Goal: Book appointment/travel/reservation

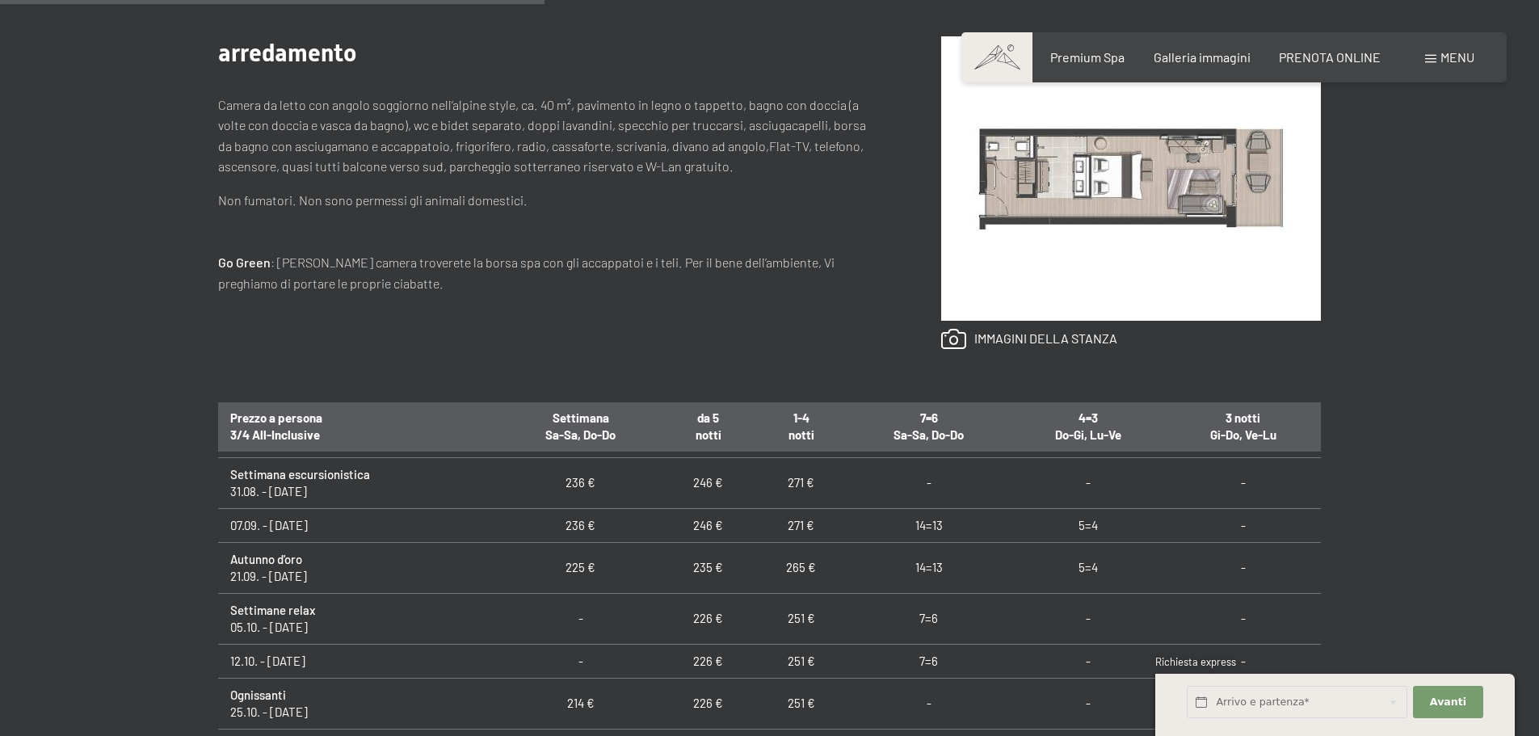
scroll to position [81, 0]
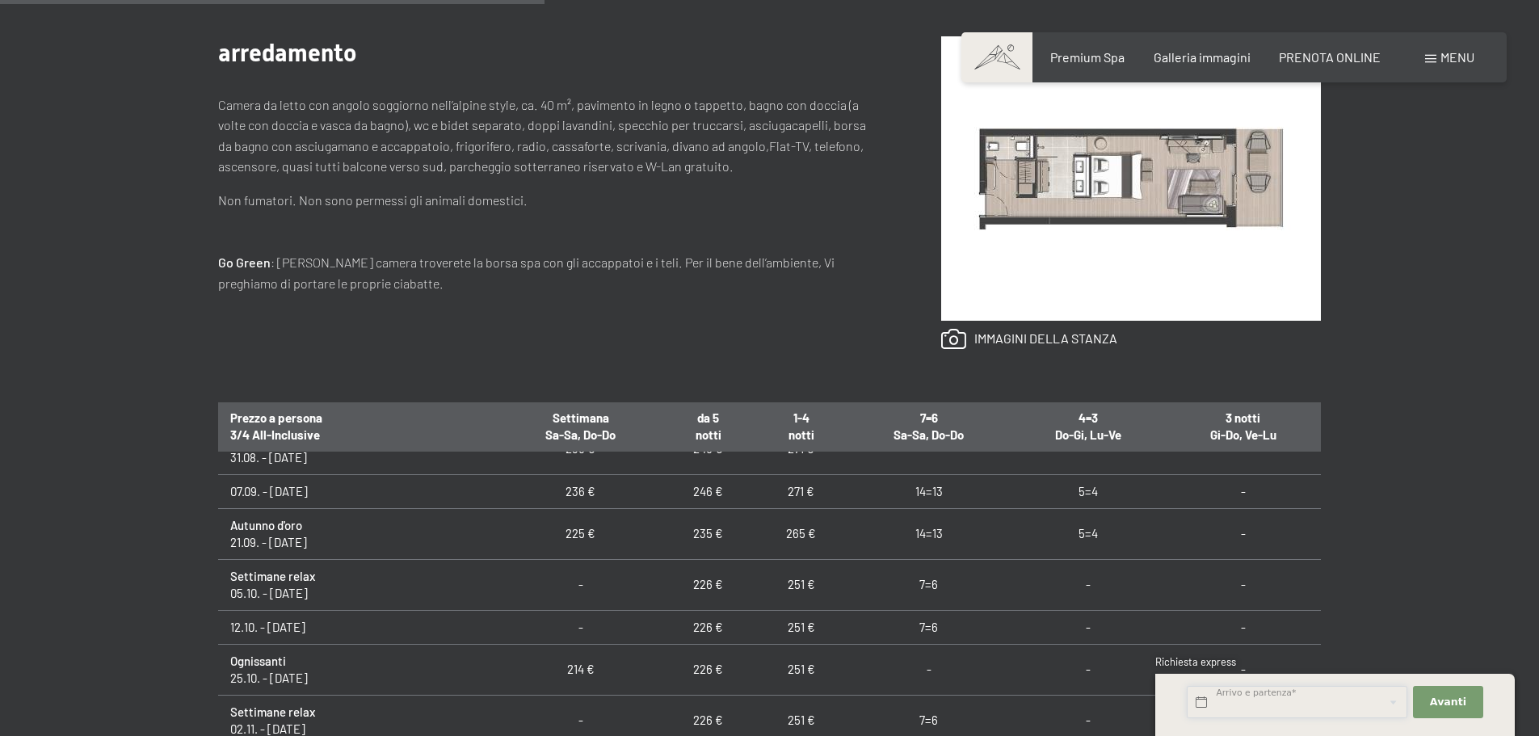
click at [1307, 696] on input "text" at bounding box center [1297, 702] width 221 height 33
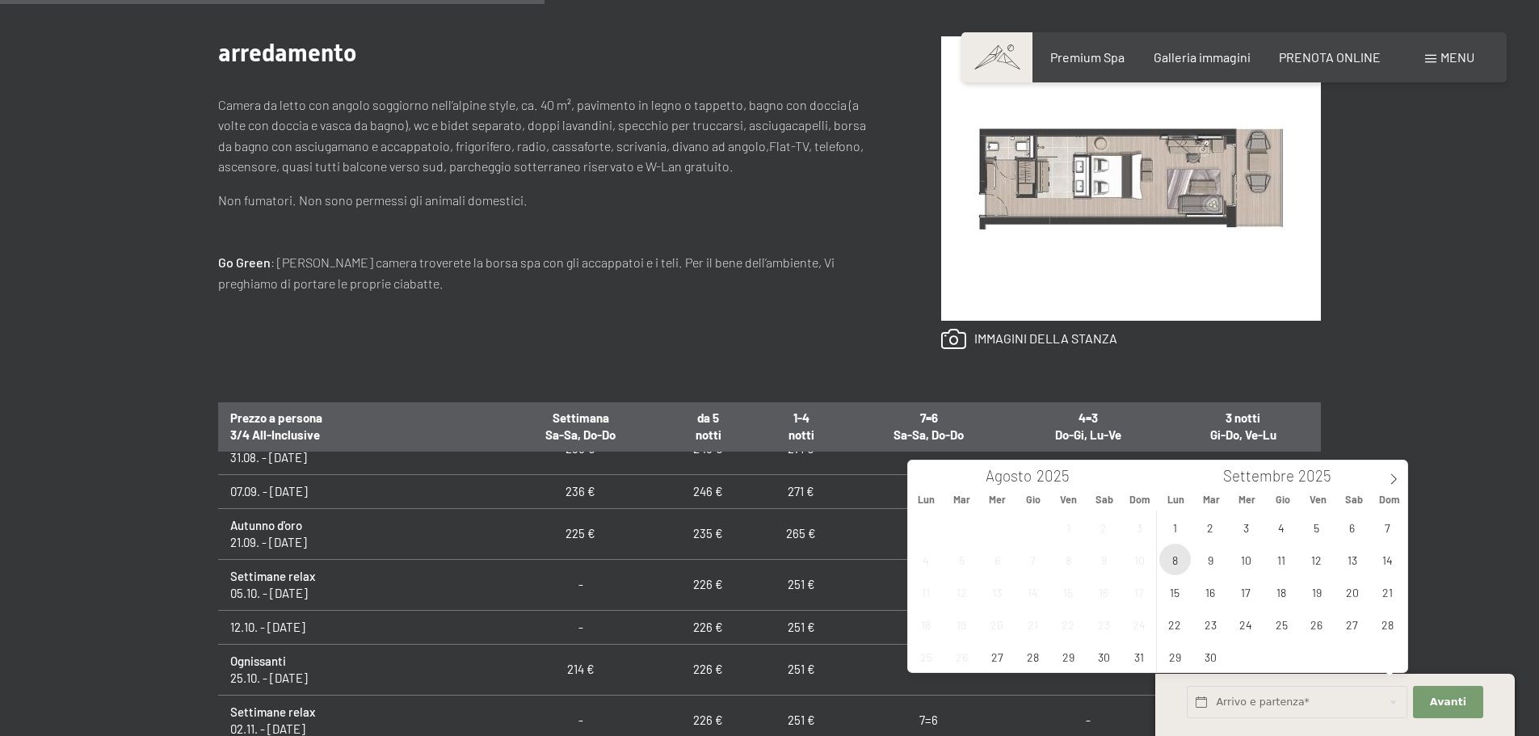
click at [1185, 558] on span "8" at bounding box center [1175, 560] width 32 height 32
type input "Lun. 08/09/2025"
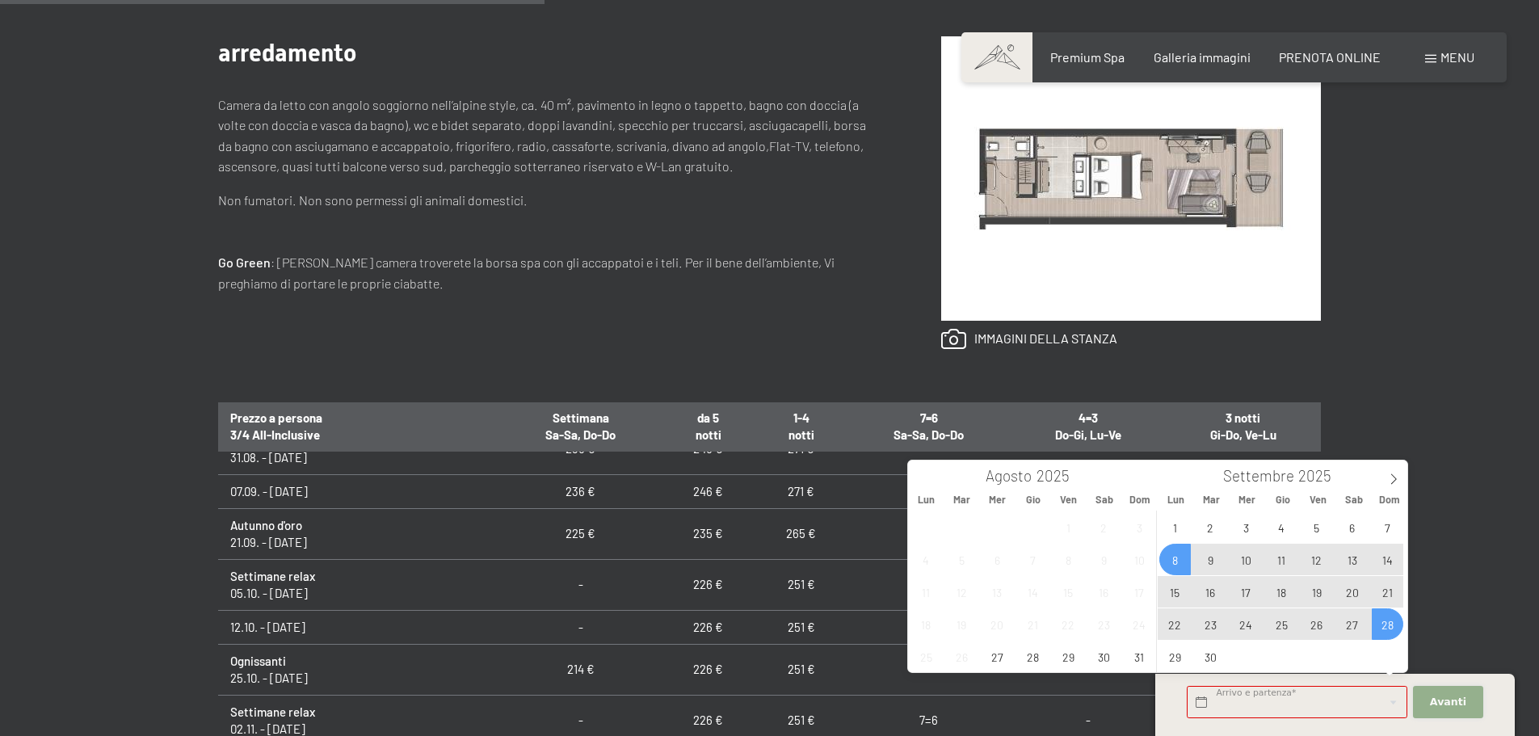
click at [1429, 704] on button "Avanti Nascondere i campi dell'indirizzo" at bounding box center [1447, 702] width 69 height 33
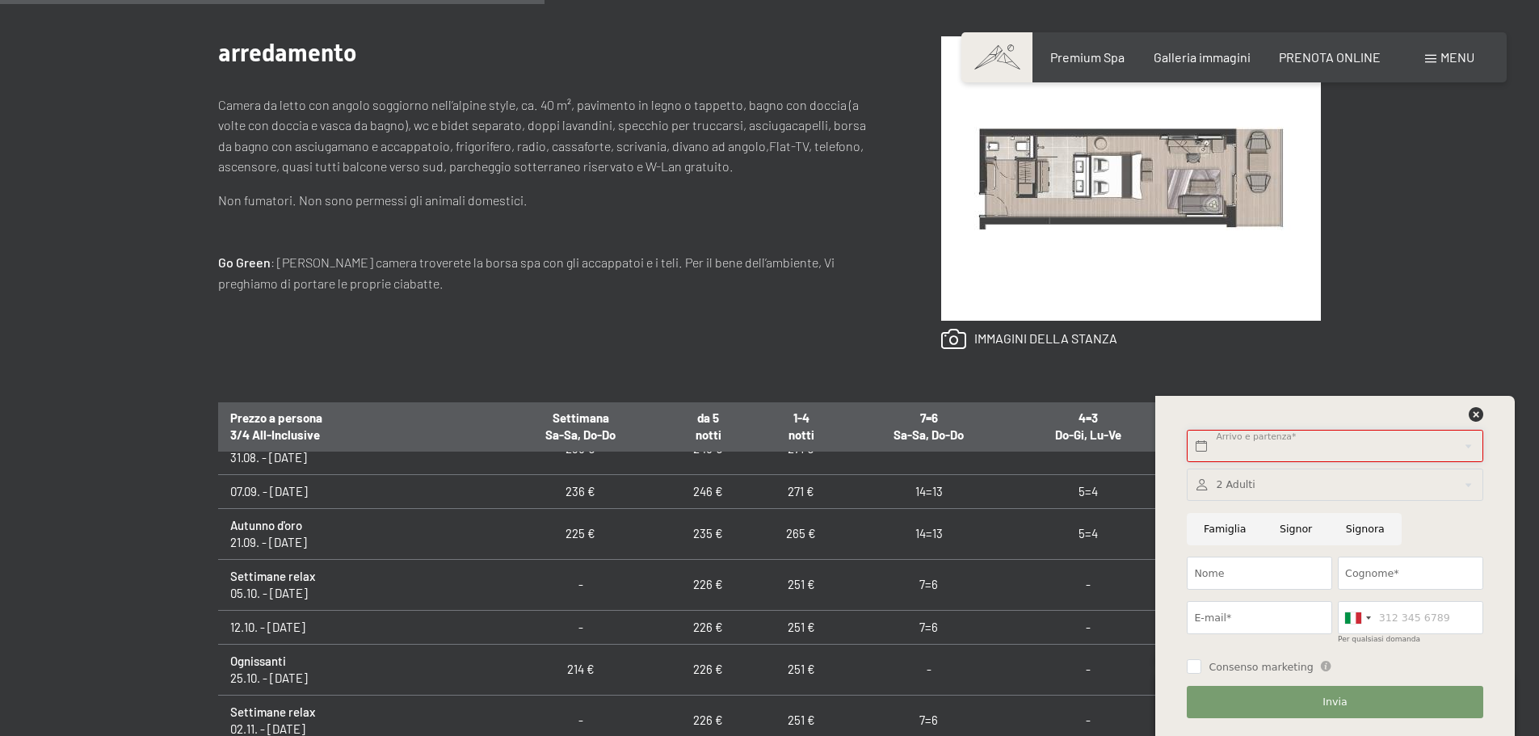
click at [1254, 452] on input "text" at bounding box center [1335, 446] width 296 height 33
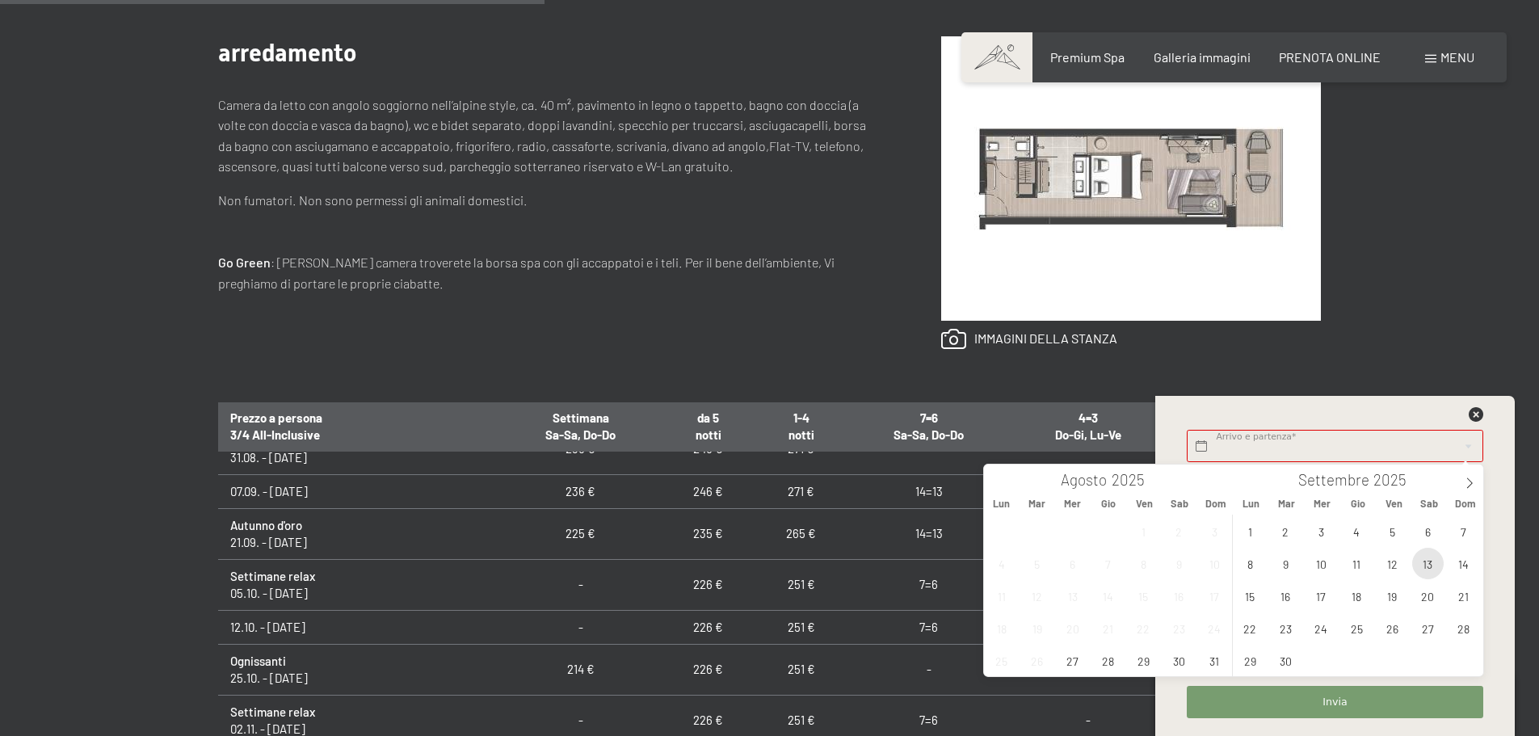
click at [1438, 564] on span "13" at bounding box center [1428, 564] width 32 height 32
click at [1251, 570] on span "8" at bounding box center [1251, 564] width 32 height 32
type input "Lun. 08/09/2025 - Sab. 13/09/2025"
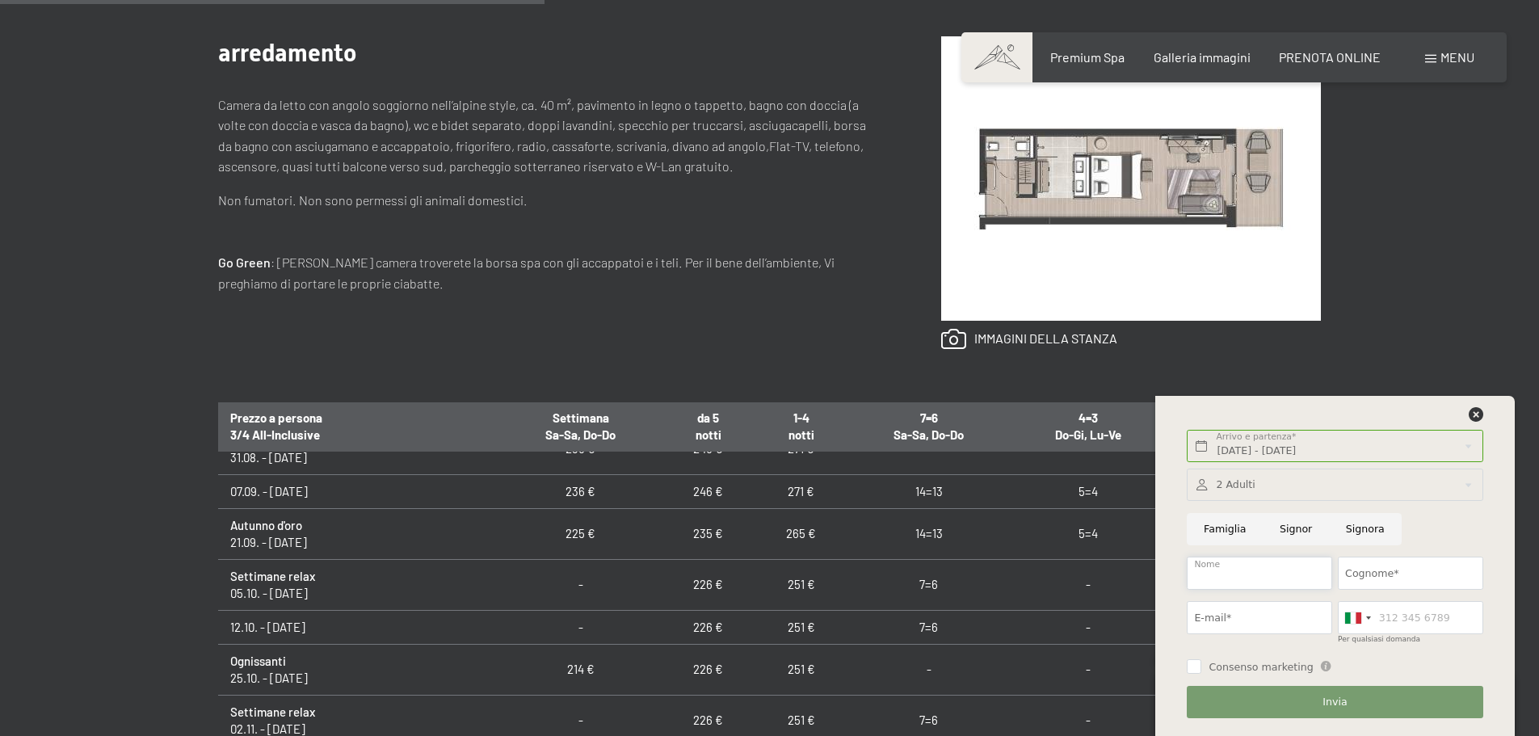
click at [1246, 569] on input "Nome" at bounding box center [1259, 573] width 145 height 33
type input "matteo"
type input "ricchelli"
click at [1236, 625] on input "E-mail*" at bounding box center [1259, 617] width 145 height 33
type input "matrick77@libero.it"
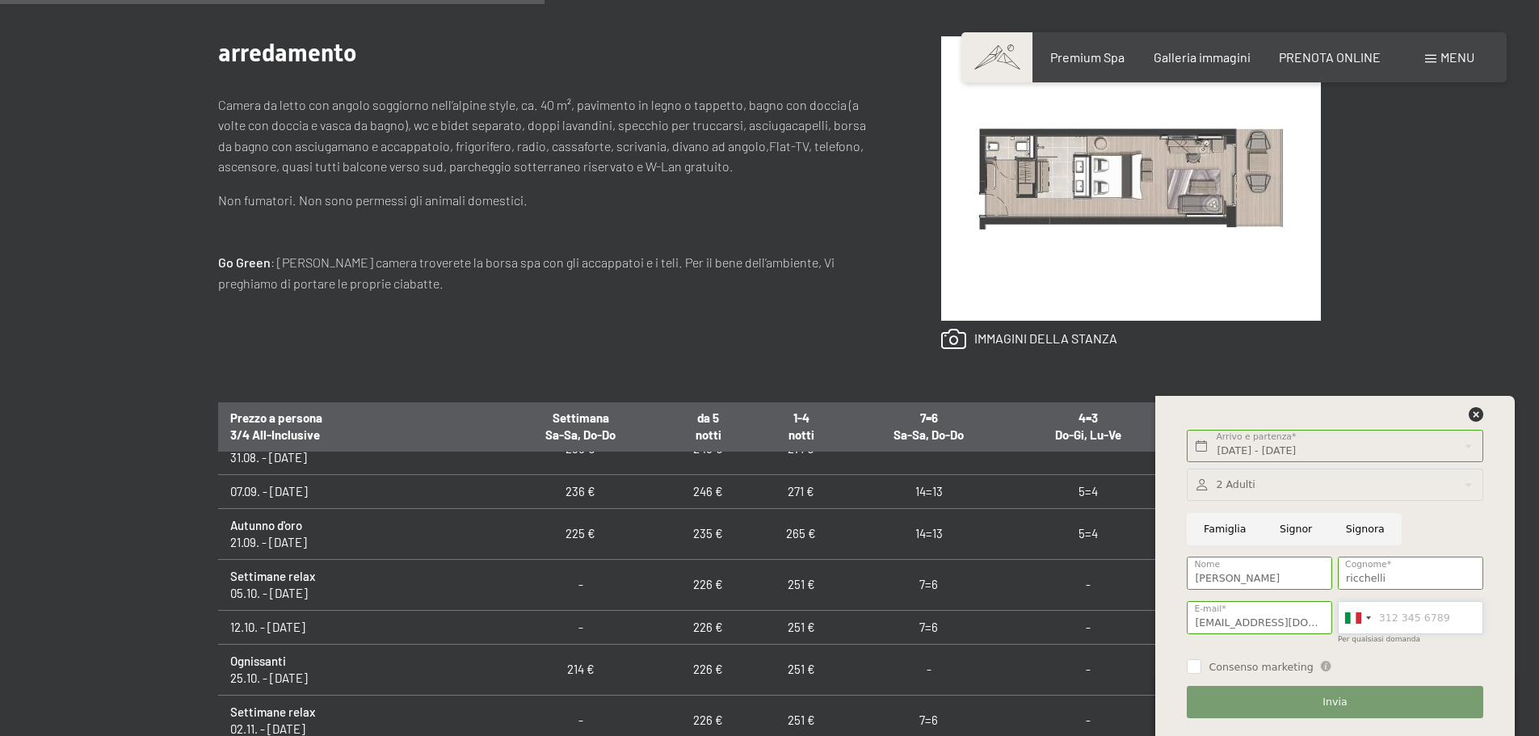
click at [1392, 614] on input "Per qualsiasi domanda" at bounding box center [1410, 617] width 145 height 33
type input "3394574550"
click at [1198, 666] on input "Consenso marketing" at bounding box center [1194, 666] width 15 height 15
checkbox input "true"
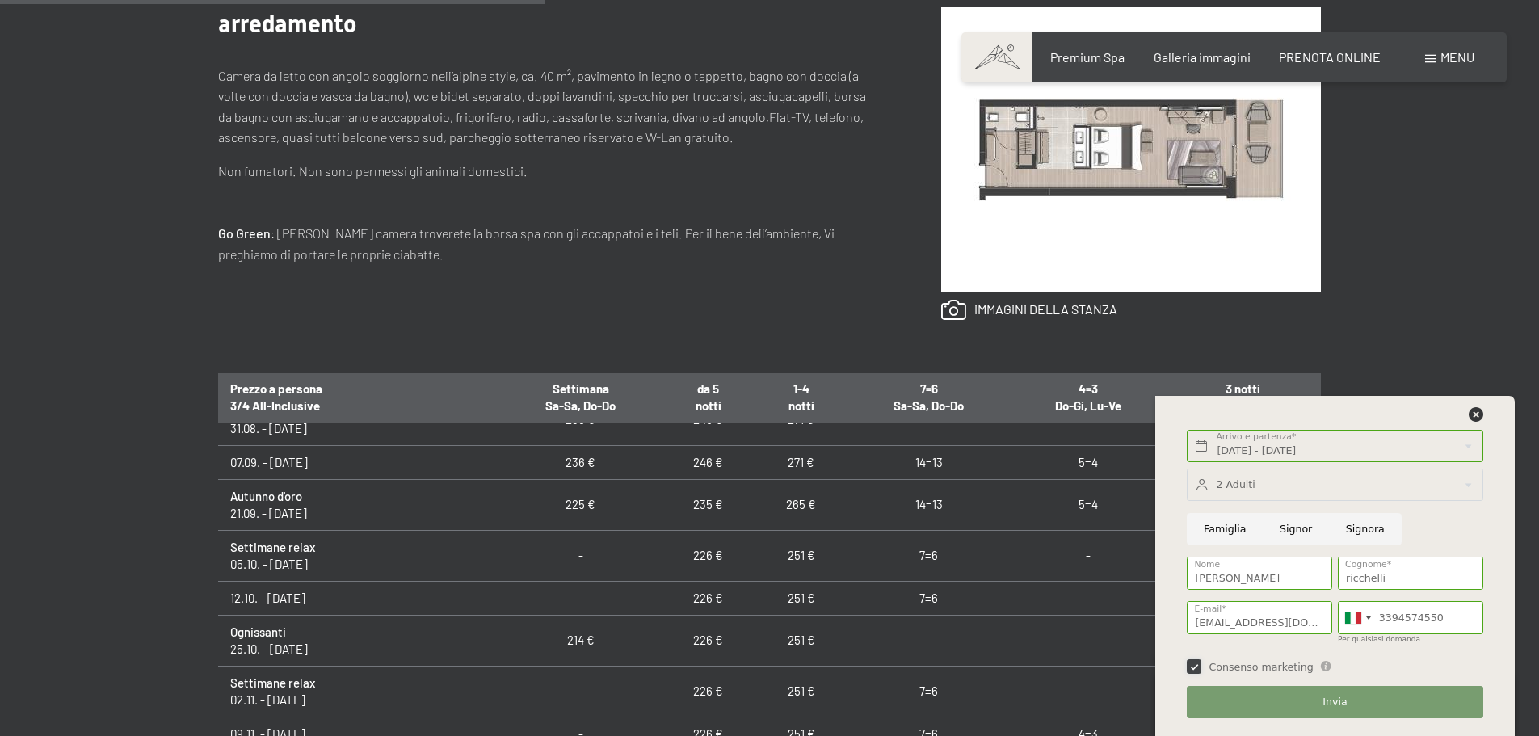
scroll to position [727, 0]
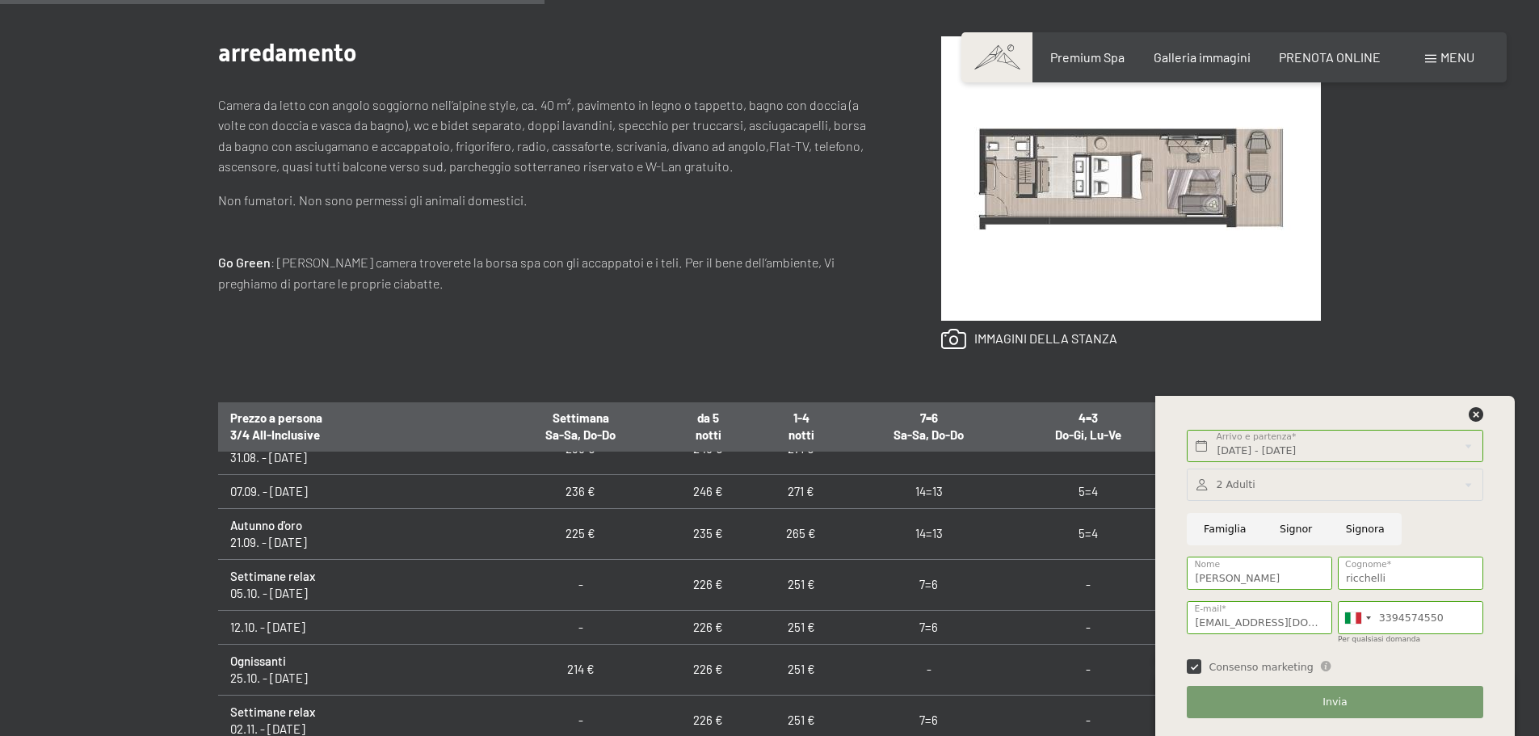
click at [927, 494] on td "14=13" at bounding box center [929, 491] width 162 height 34
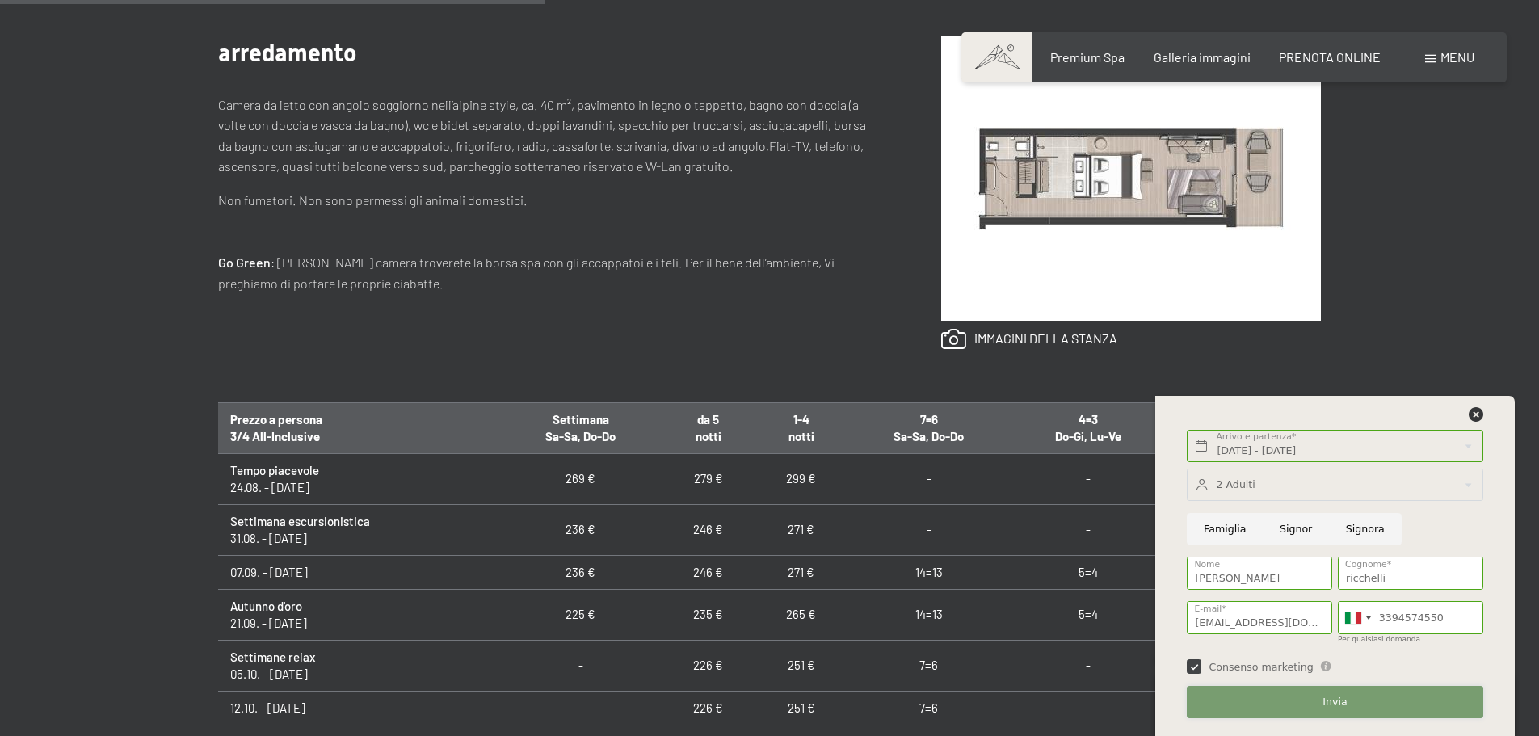
click at [1314, 700] on button "Invia" at bounding box center [1335, 702] width 296 height 33
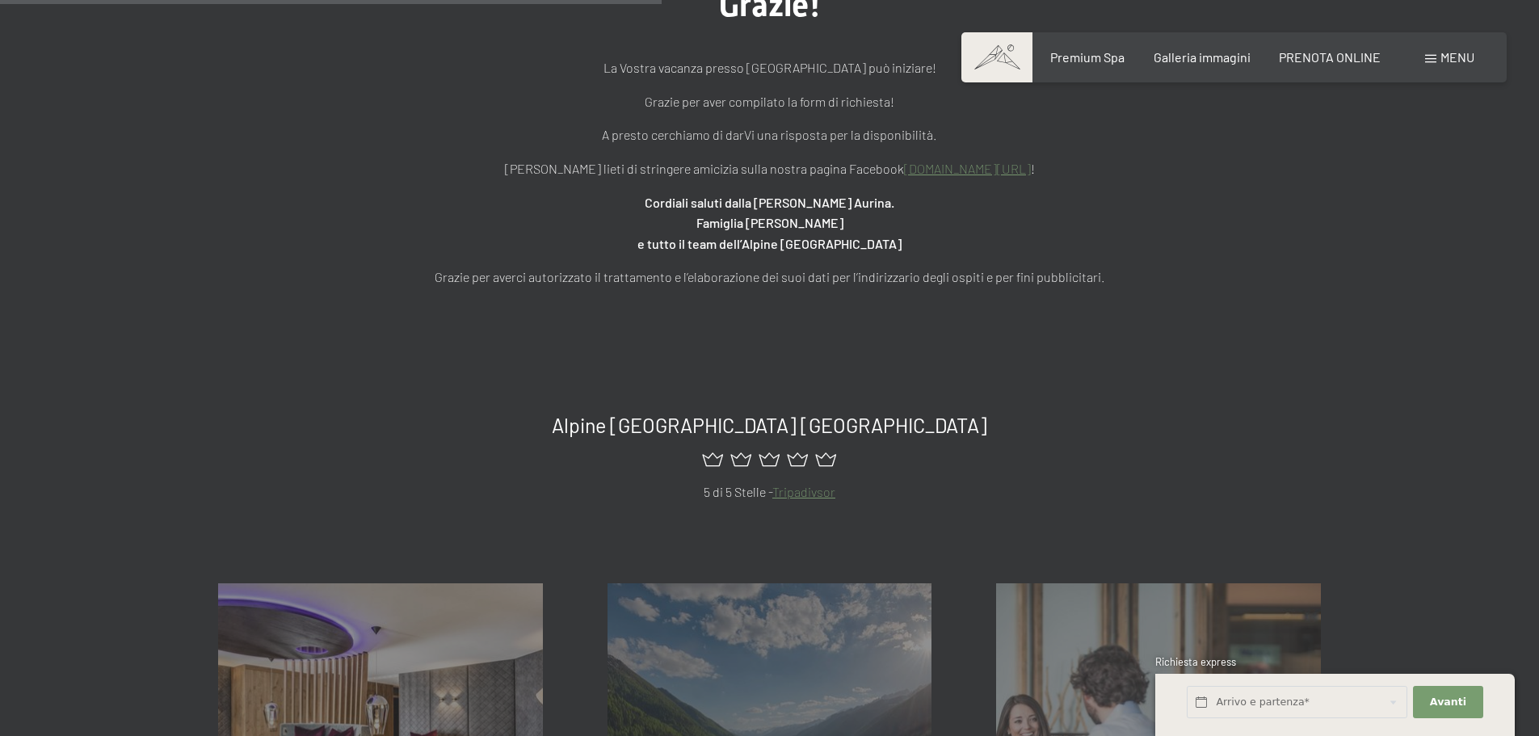
scroll to position [970, 0]
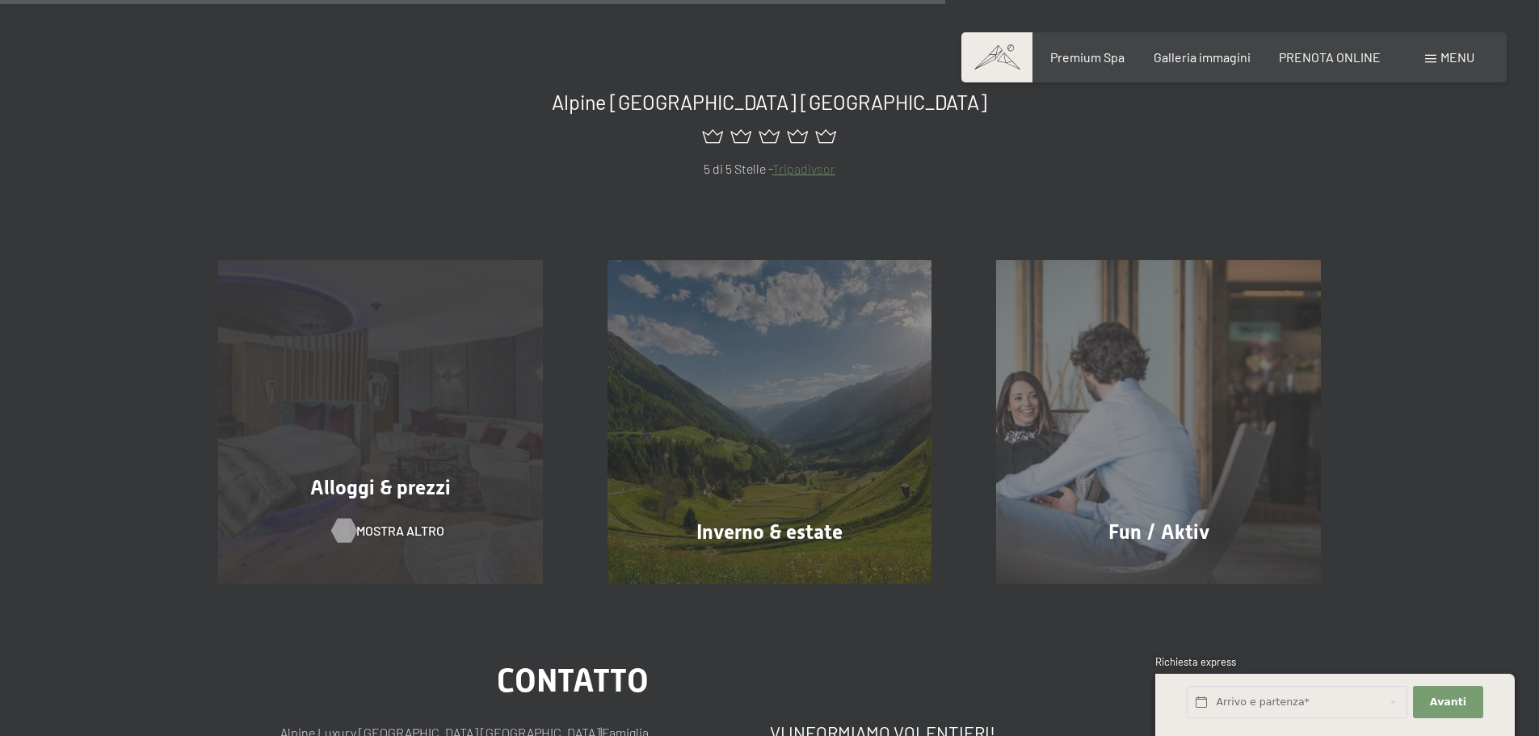
click at [397, 532] on span "mostra altro" at bounding box center [400, 531] width 88 height 18
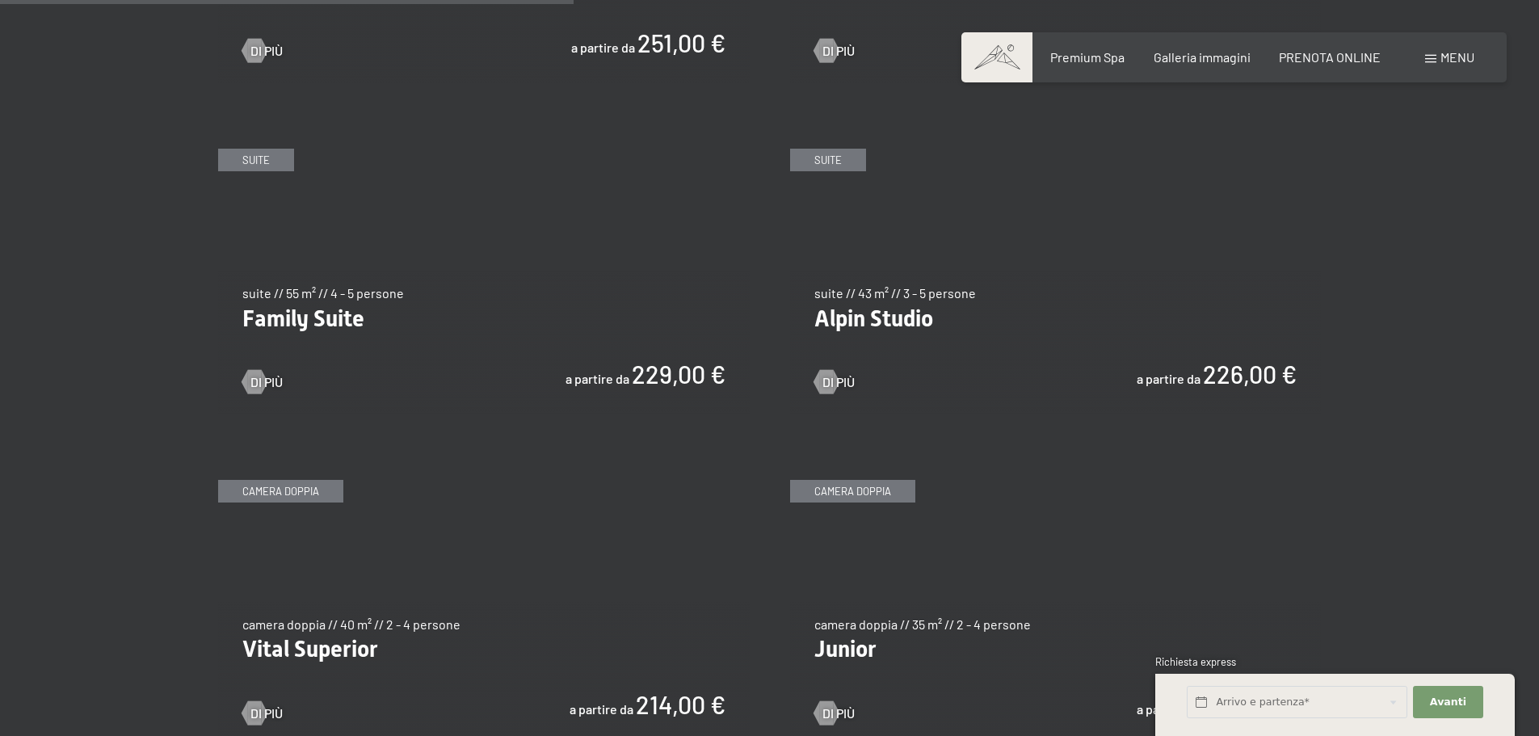
scroll to position [2020, 0]
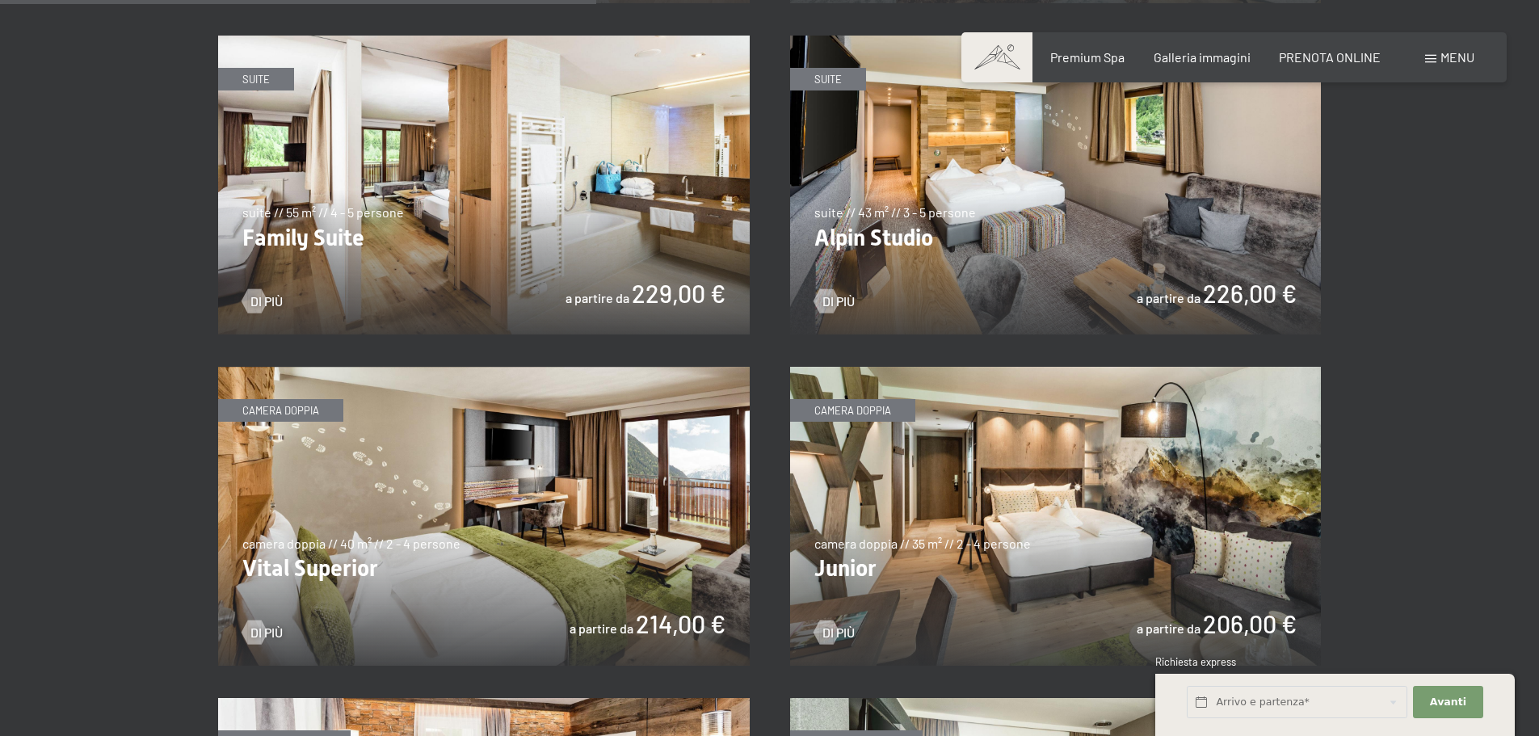
click at [644, 562] on img at bounding box center [484, 516] width 532 height 299
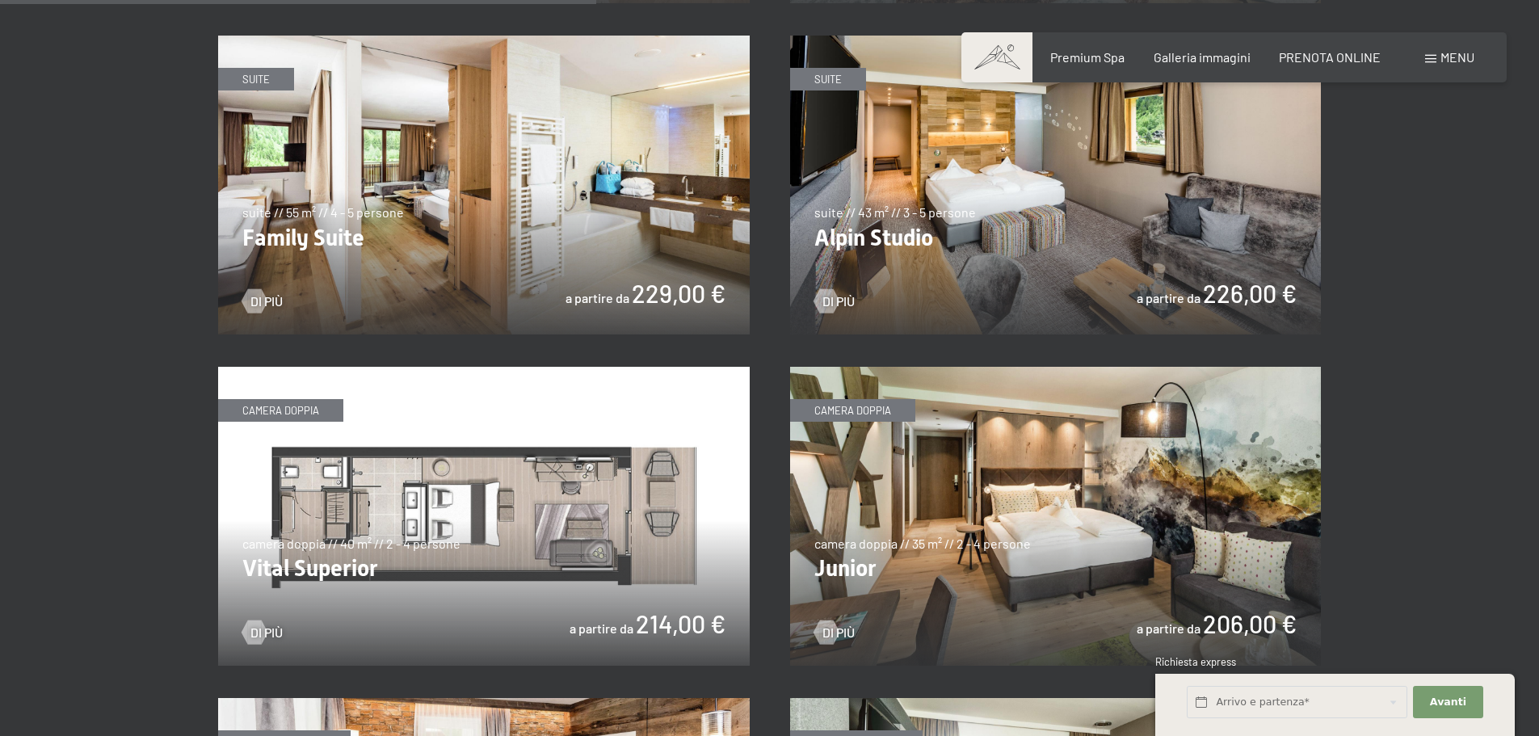
click at [645, 567] on img at bounding box center [484, 516] width 532 height 299
click at [250, 625] on div at bounding box center [254, 632] width 14 height 24
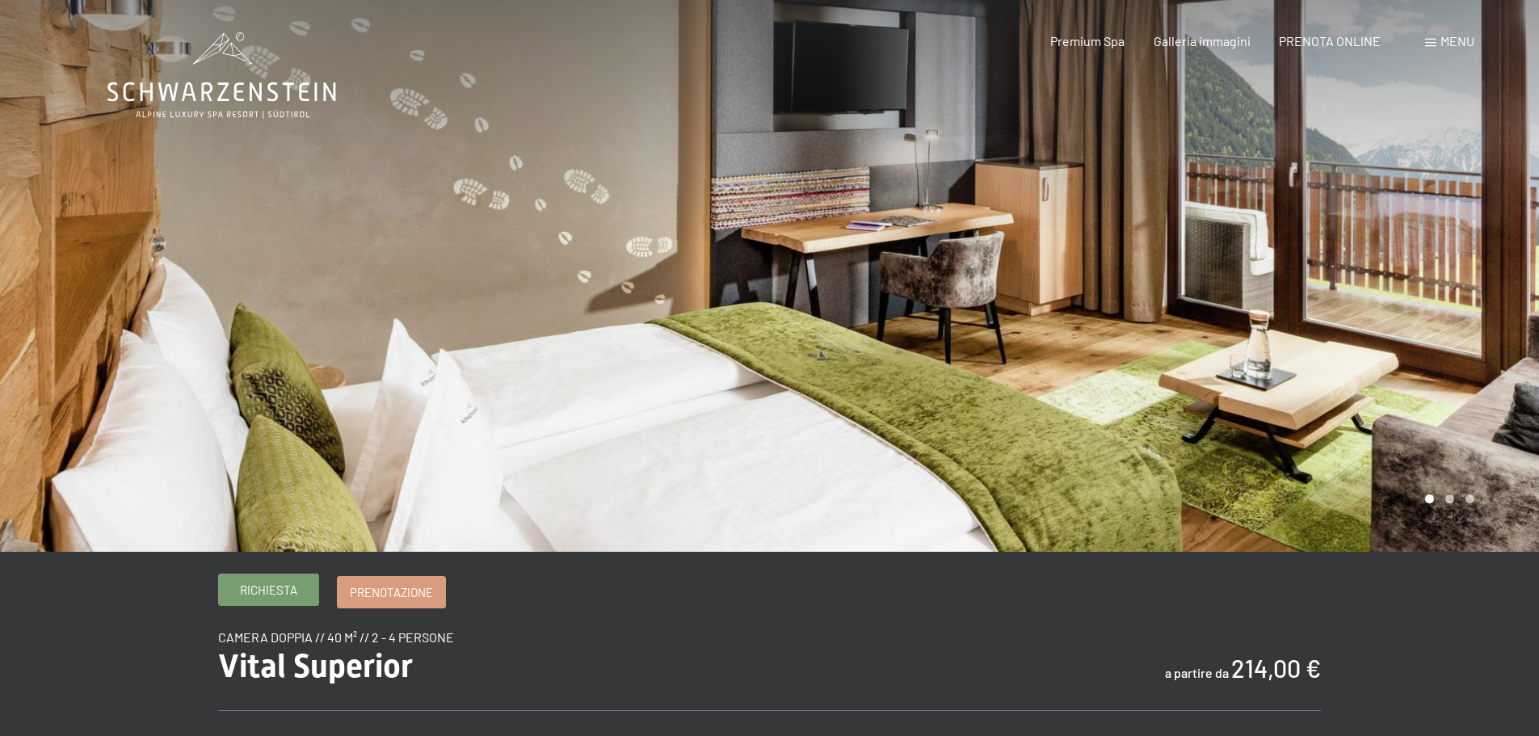
click at [301, 590] on link "Richiesta" at bounding box center [268, 589] width 99 height 31
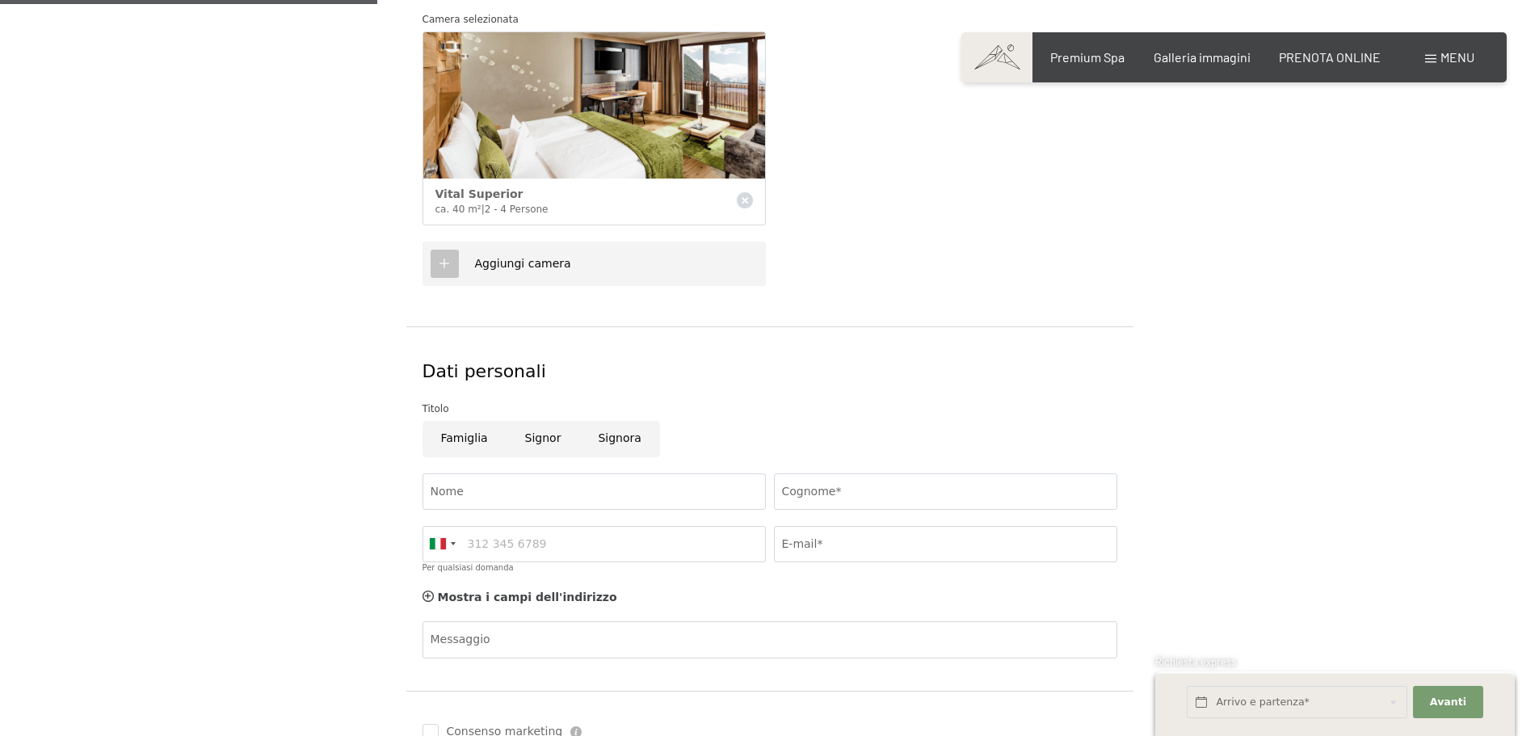
scroll to position [566, 0]
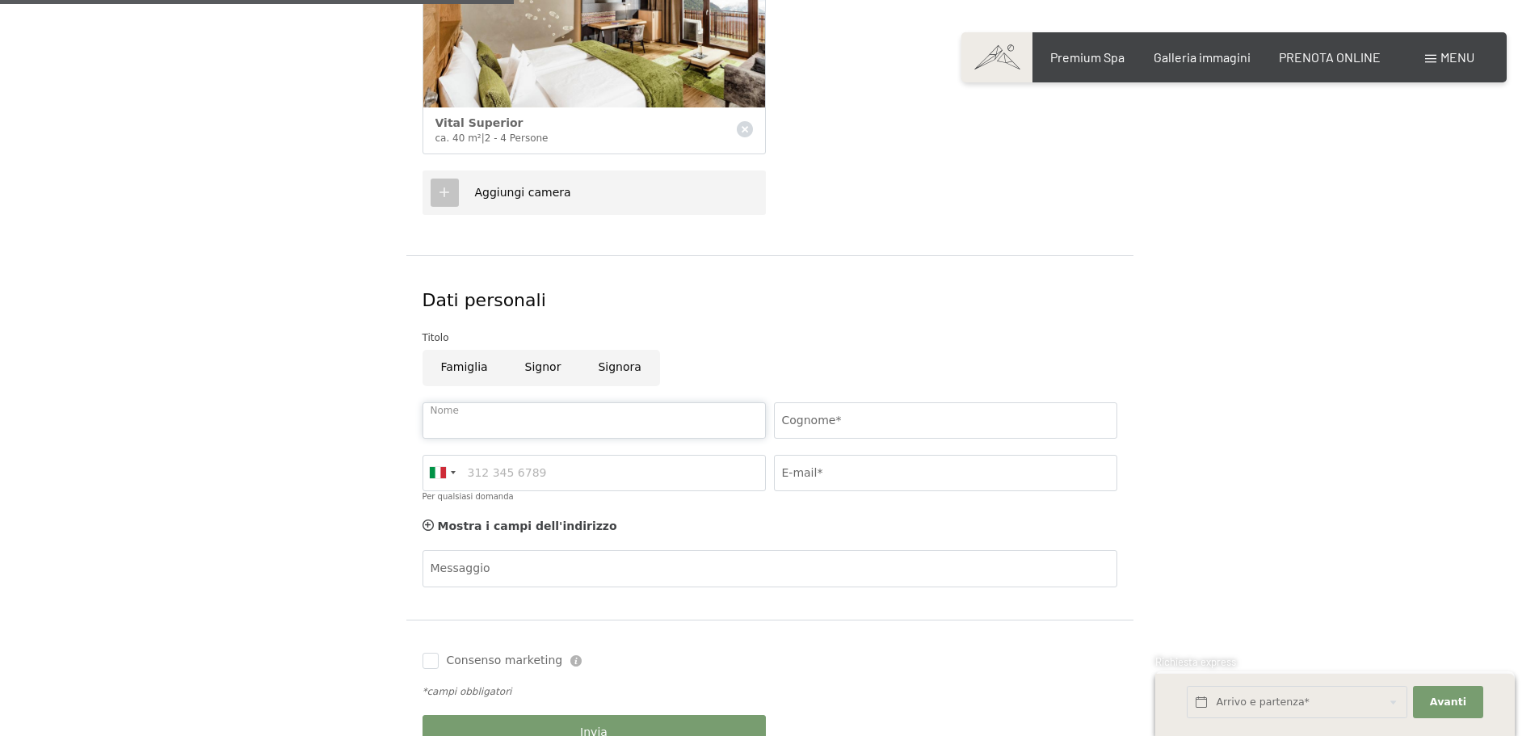
click at [511, 420] on input "Nome" at bounding box center [594, 420] width 343 height 36
type input "matteo"
click at [787, 413] on input "Cognome*" at bounding box center [945, 420] width 343 height 36
type input "ricchelli"
click at [560, 482] on input "Per qualsiasi domanda" at bounding box center [594, 473] width 343 height 36
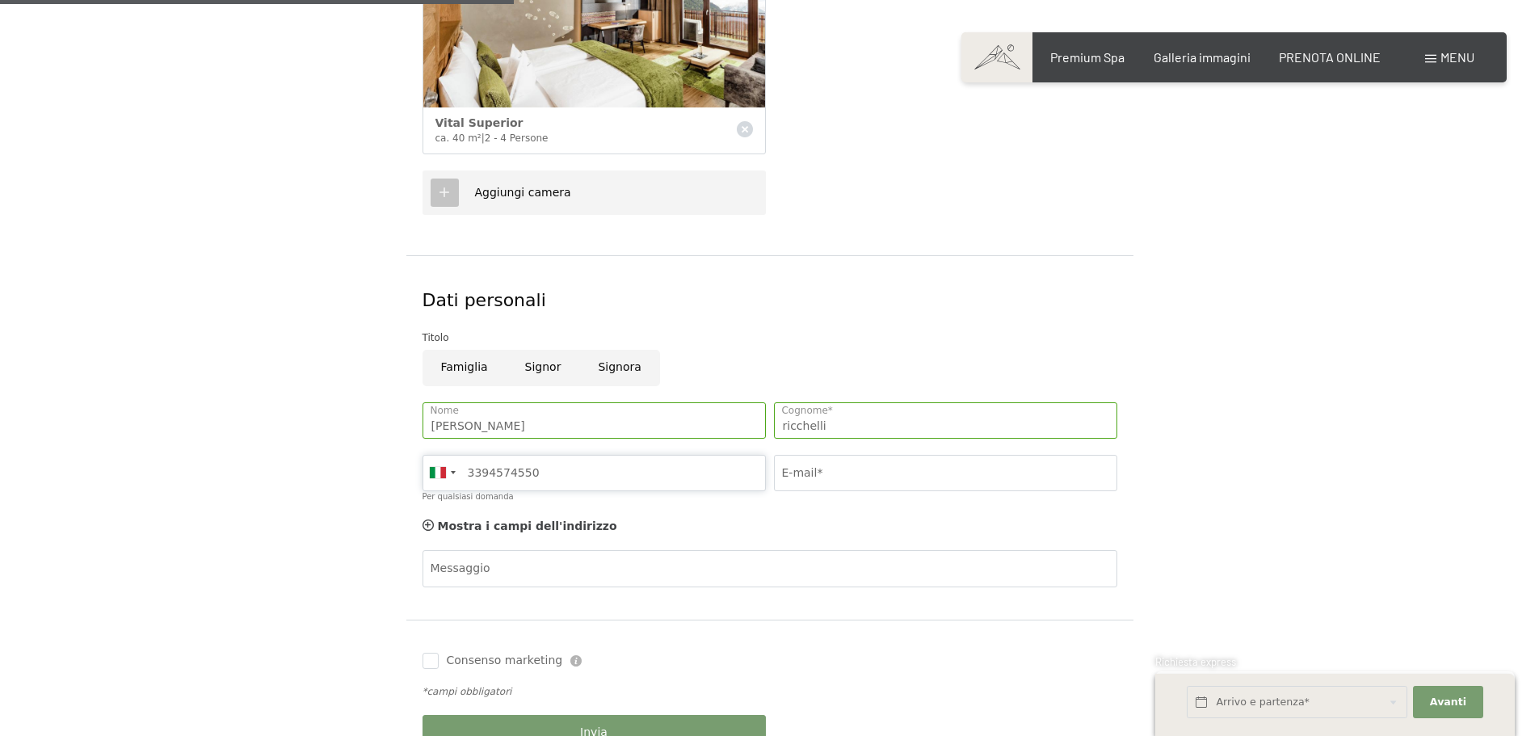
type input "3394574550"
click at [818, 476] on input "E-mail*" at bounding box center [945, 473] width 343 height 36
type input "matrick77@libero.it"
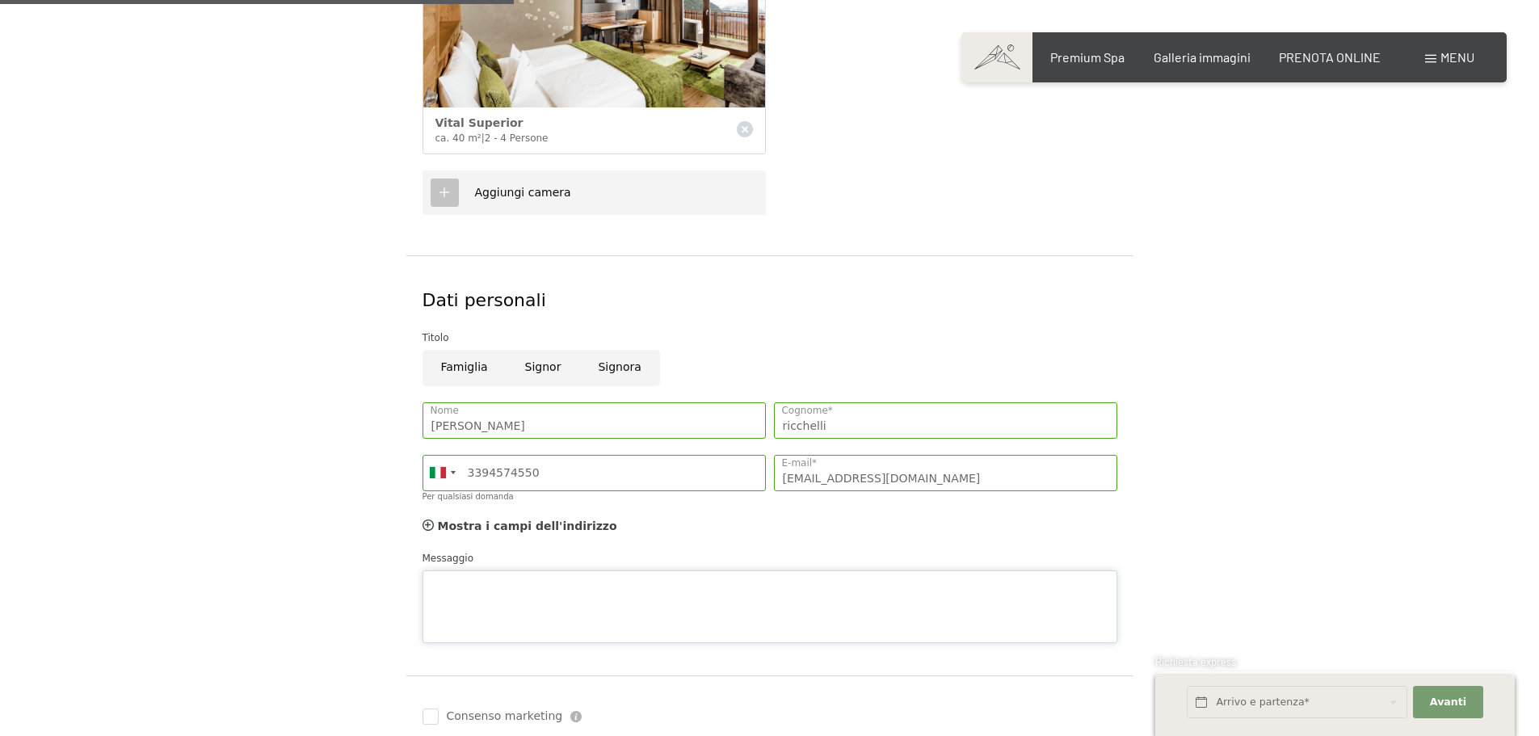
click at [478, 577] on textarea "Messaggio" at bounding box center [770, 606] width 695 height 73
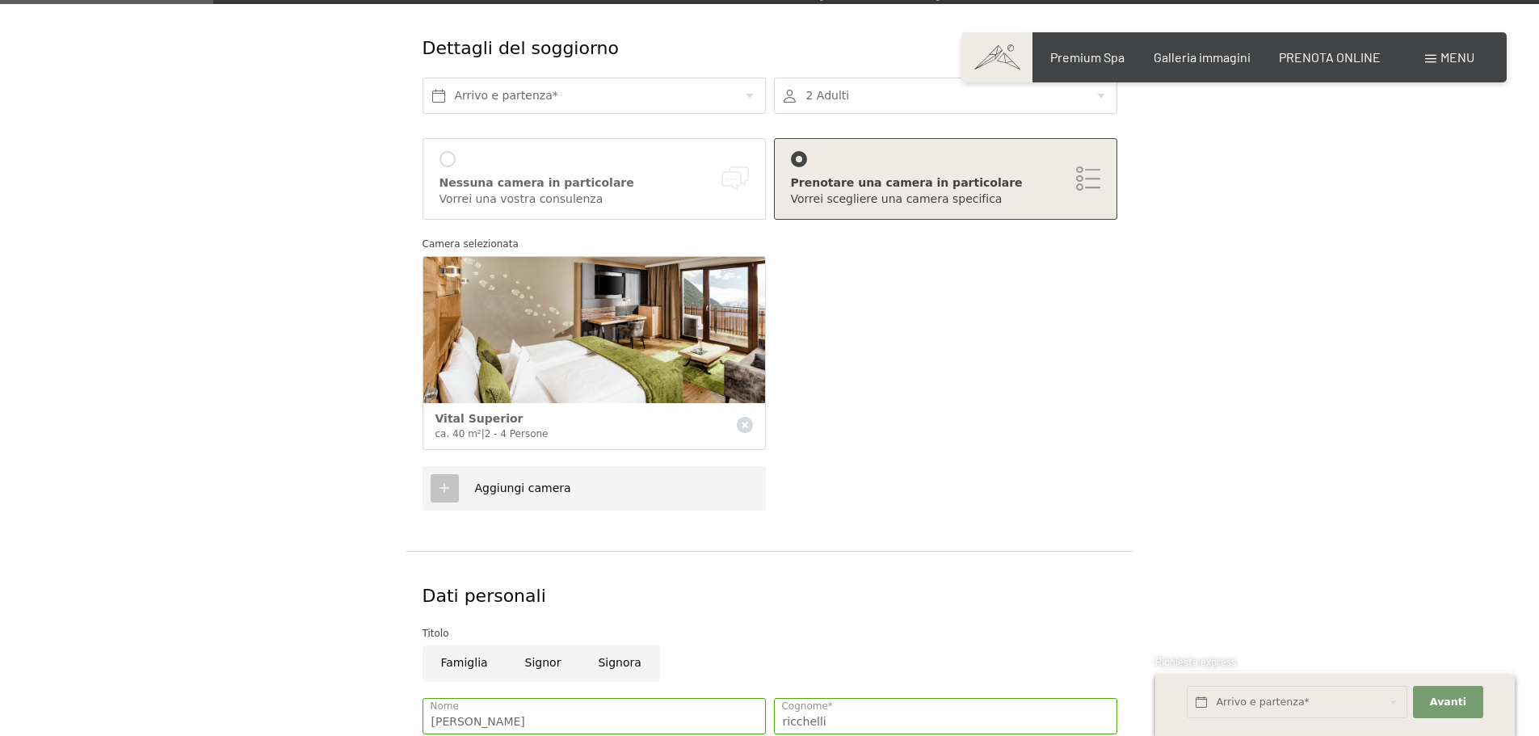
scroll to position [242, 0]
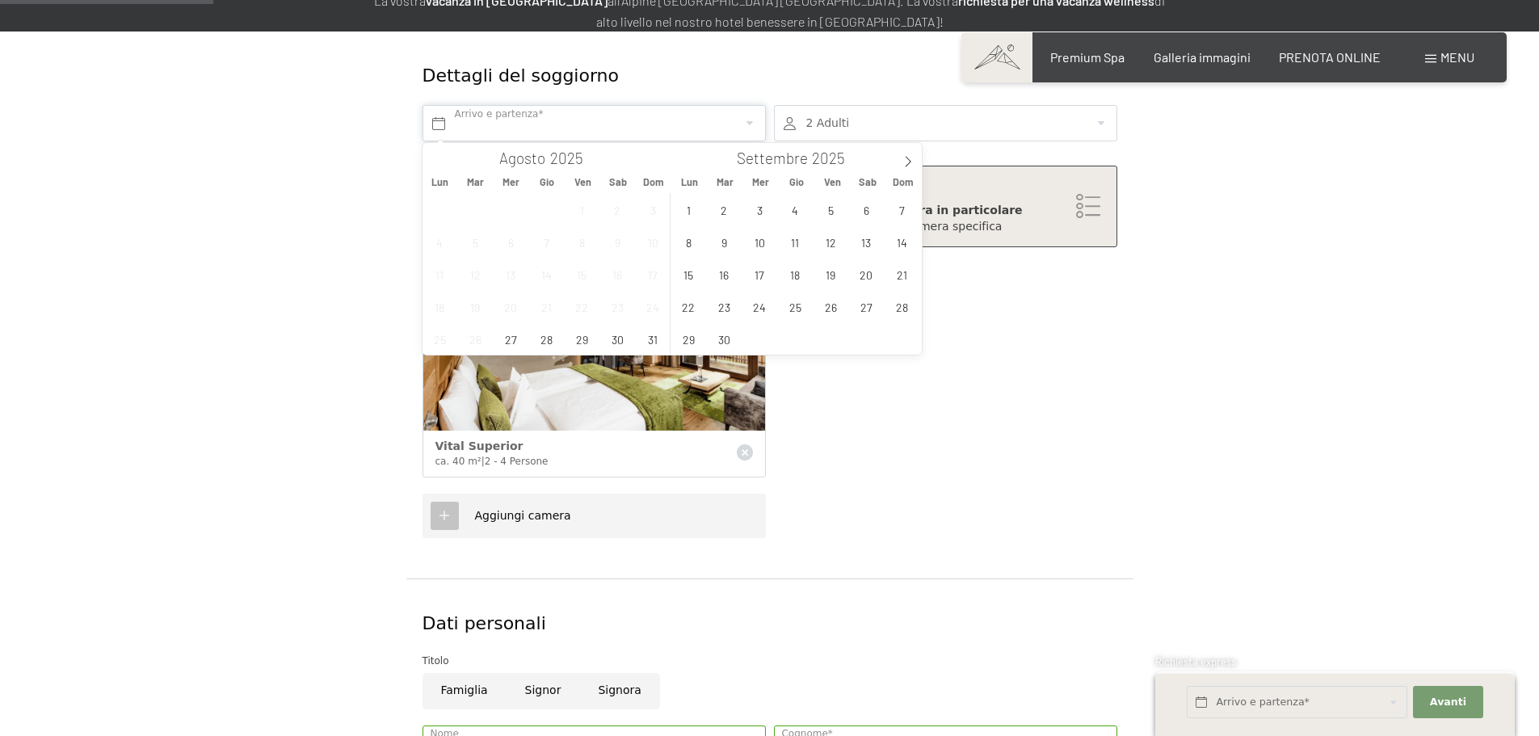
click at [573, 118] on input "text" at bounding box center [594, 123] width 343 height 36
click at [700, 243] on span "8" at bounding box center [689, 242] width 32 height 32
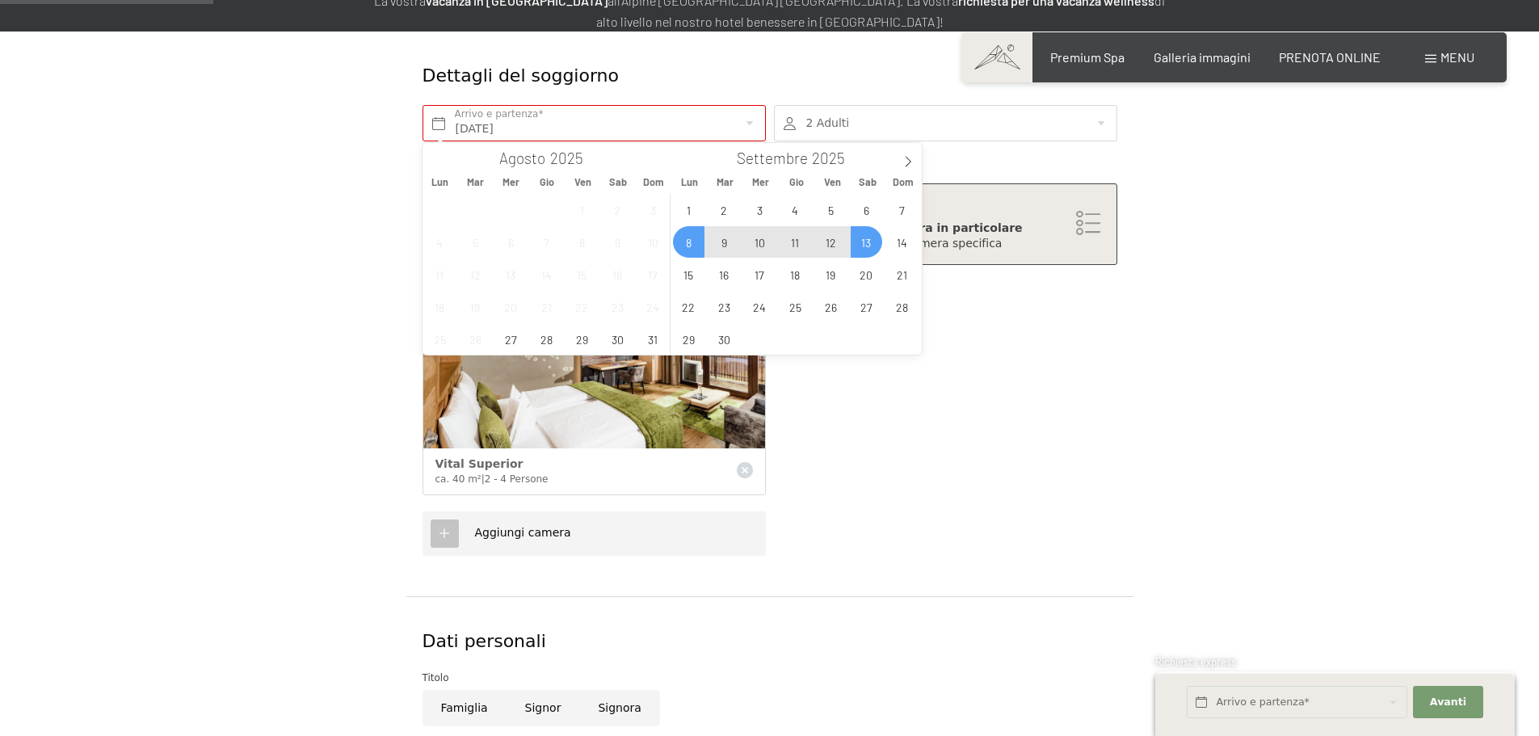
click at [872, 255] on span "13" at bounding box center [867, 242] width 32 height 32
type input "Lun. 08/09/2025 - Sab. 13/09/2025"
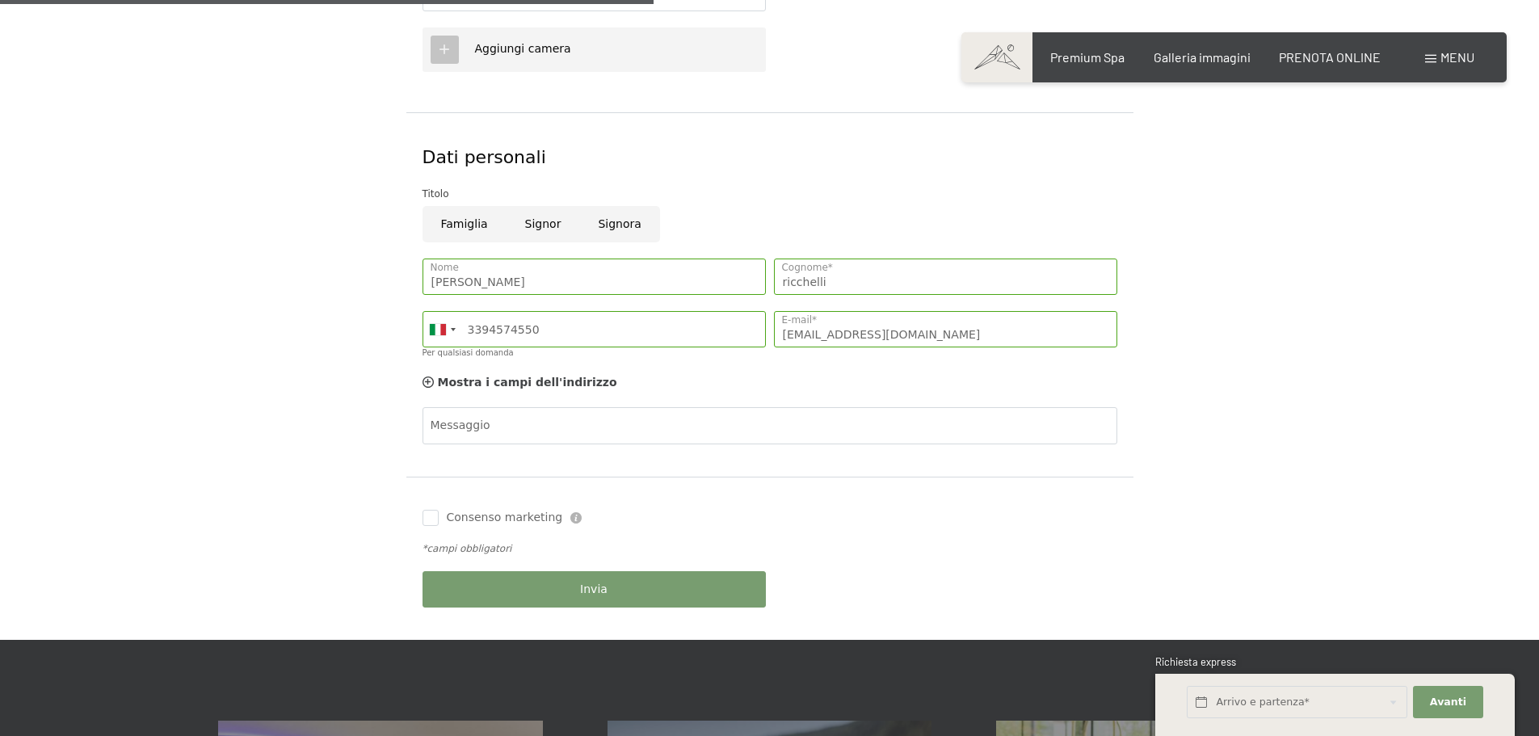
scroll to position [727, 0]
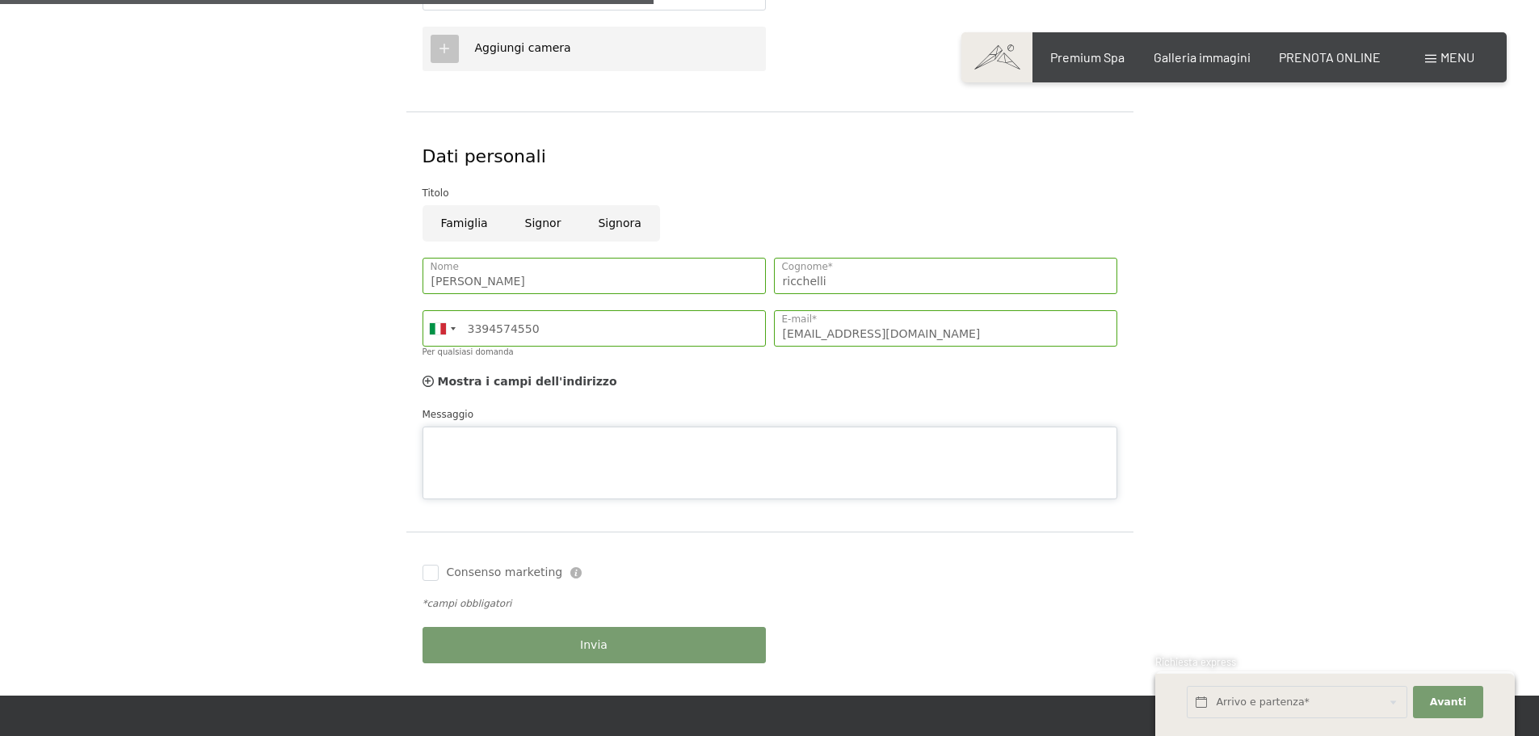
click at [706, 428] on textarea "Messaggio" at bounding box center [770, 463] width 695 height 73
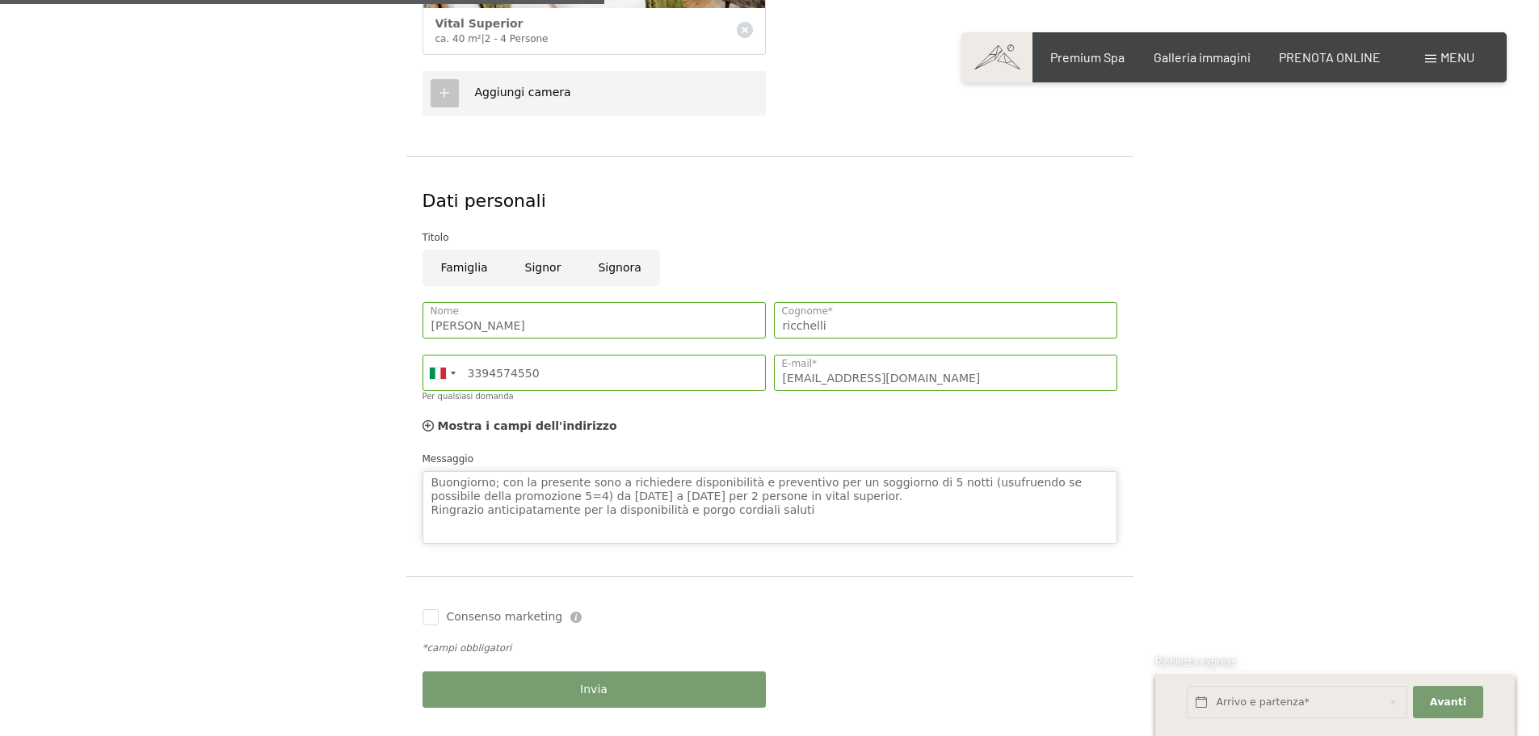
scroll to position [646, 0]
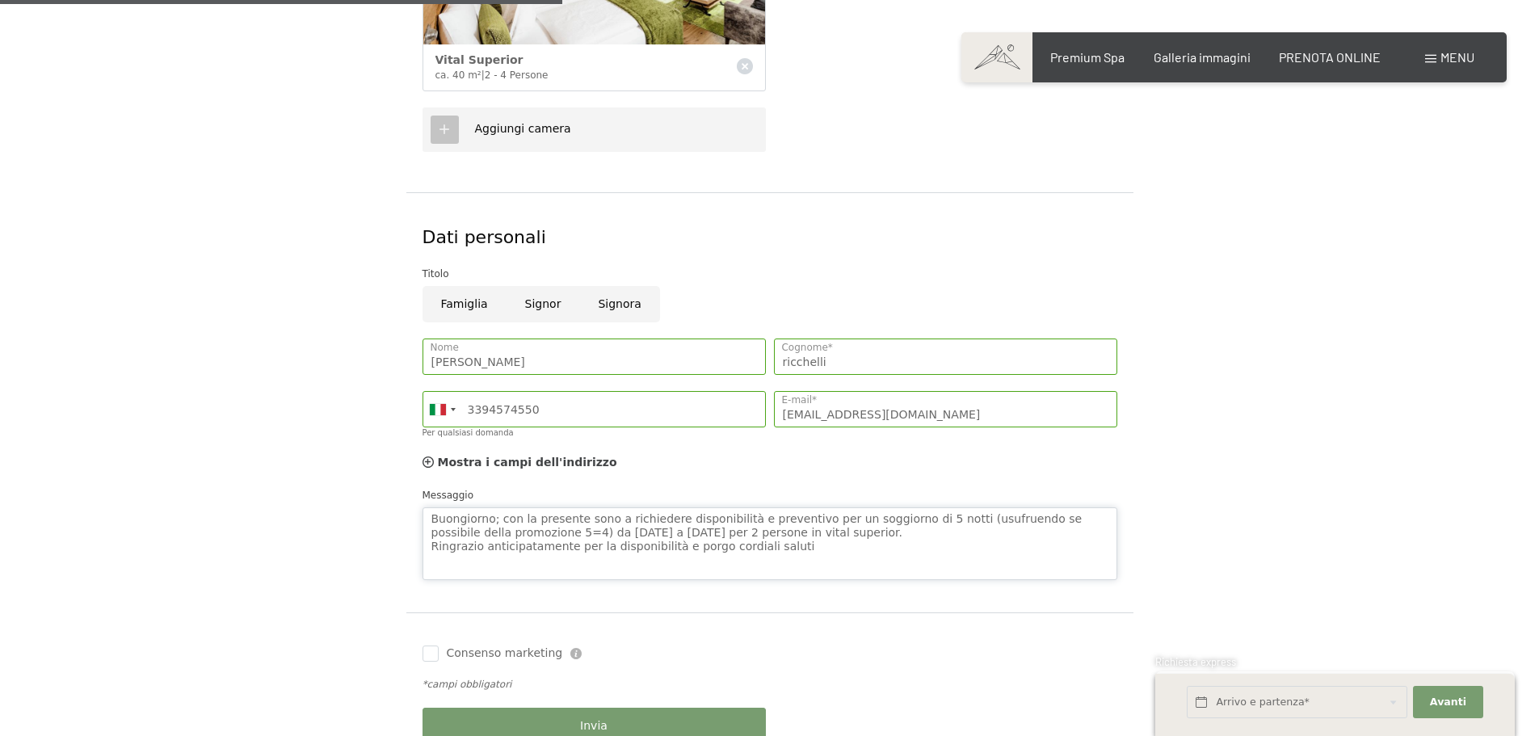
click at [913, 534] on textarea "Buongiorno; con la presente sono a richiedere disponibilità e preventivo per un…" at bounding box center [770, 543] width 695 height 73
click at [901, 537] on textarea "Buongiorno; con la presente sono a richiedere disponibilità e preventivo per un…" at bounding box center [770, 543] width 695 height 73
type textarea "Buongiorno; con la presente sono a richiedere disponibilità e preventivo per un…"
click at [431, 654] on input "Consenso marketing" at bounding box center [431, 654] width 16 height 16
checkbox input "true"
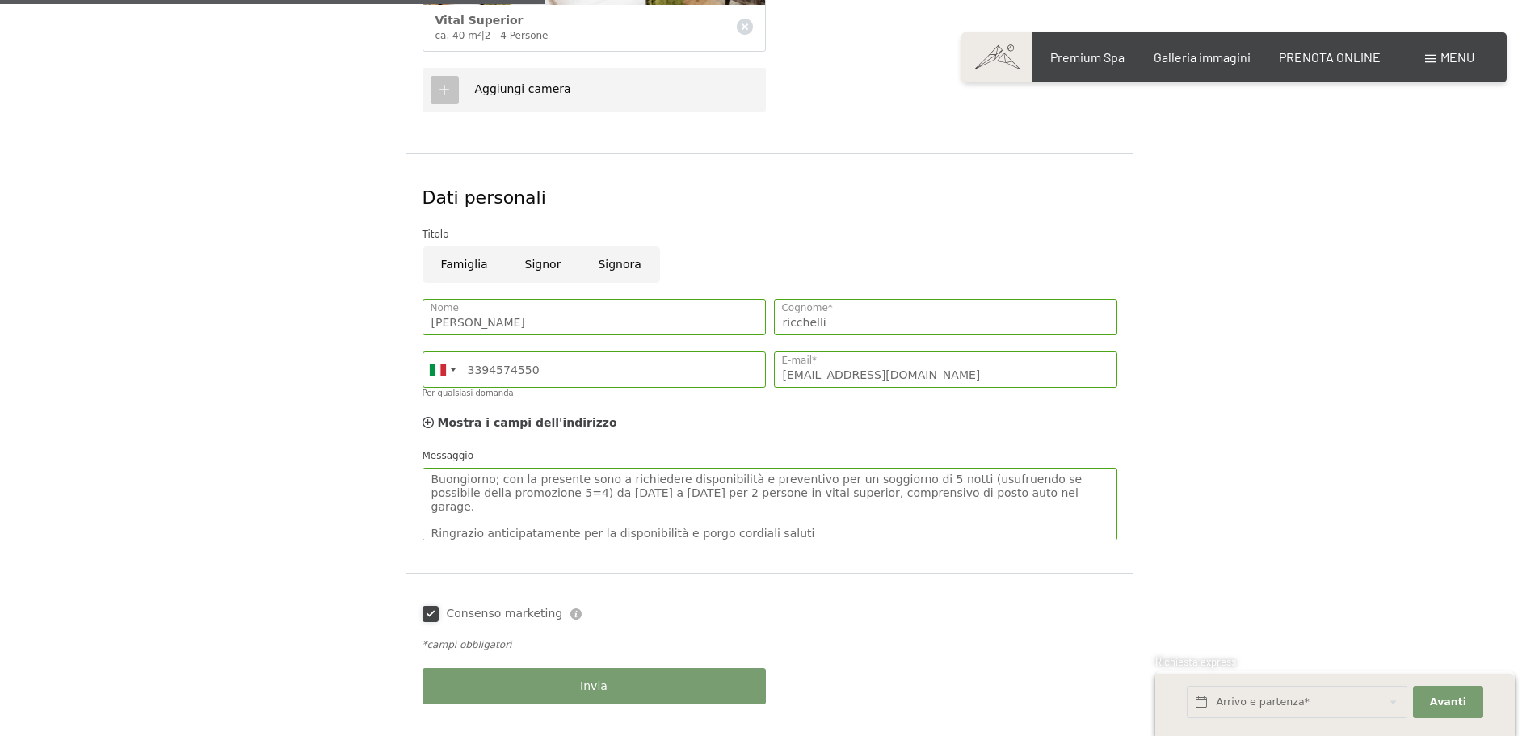
scroll to position [727, 0]
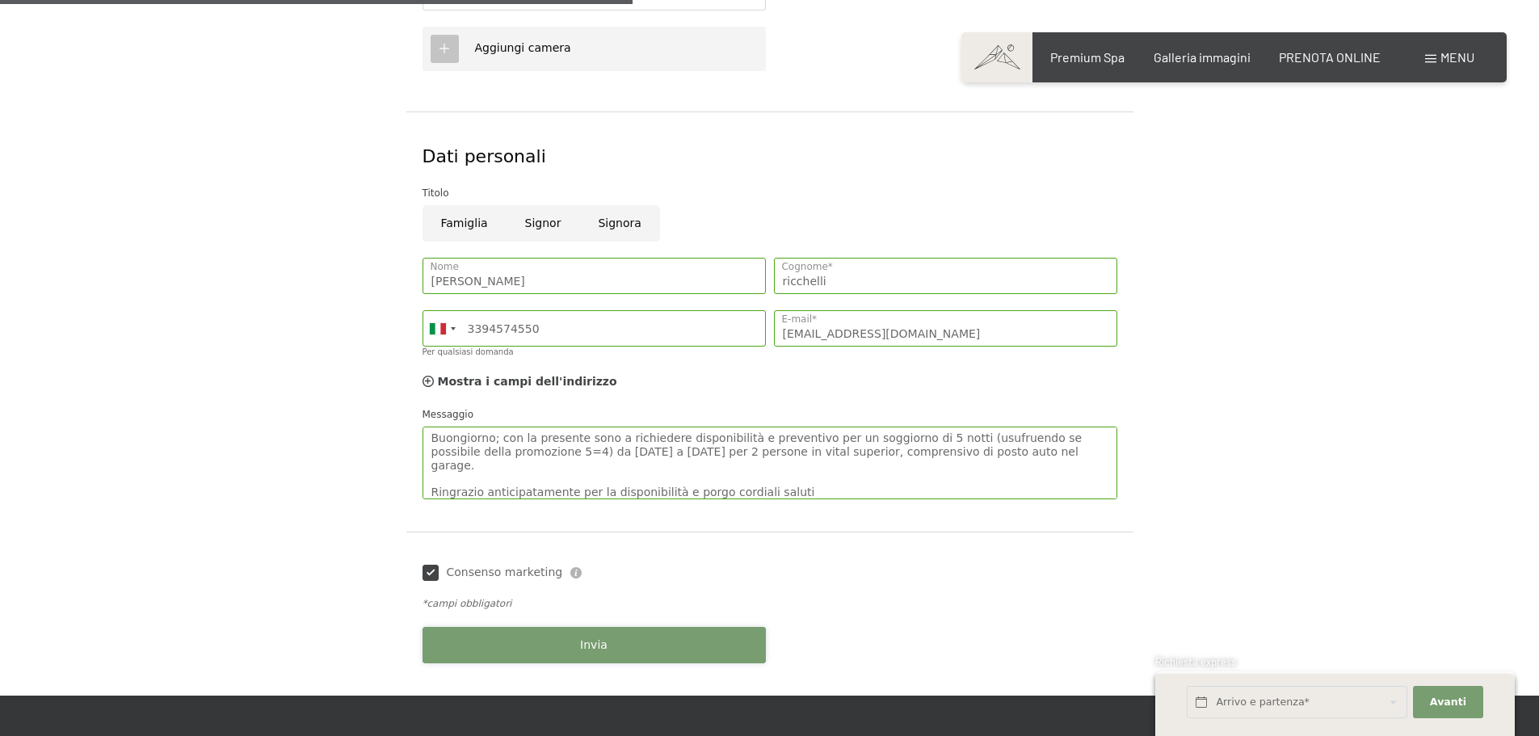
click at [604, 650] on span "Invia" at bounding box center [593, 646] width 27 height 16
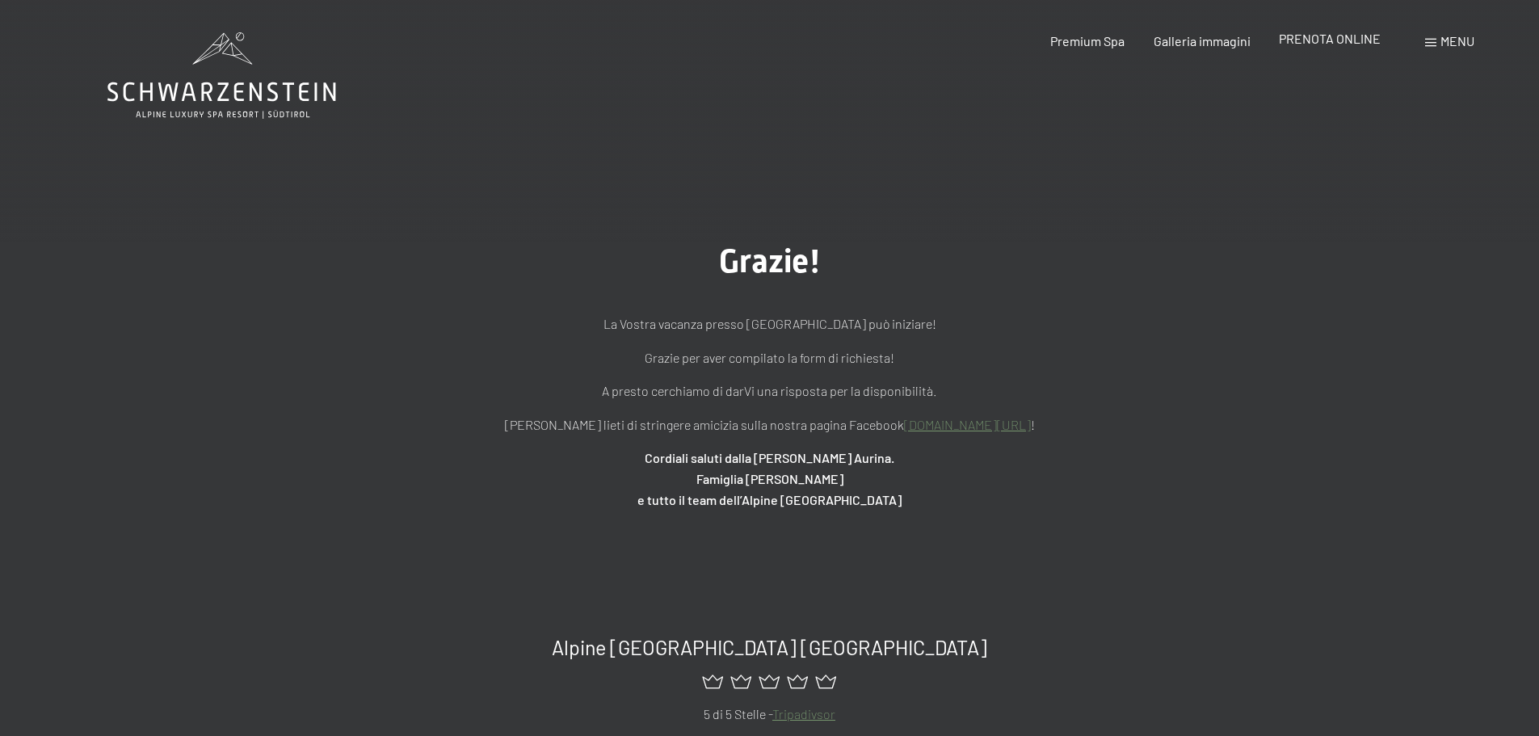
click at [1298, 33] on span "PRENOTA ONLINE" at bounding box center [1330, 38] width 102 height 15
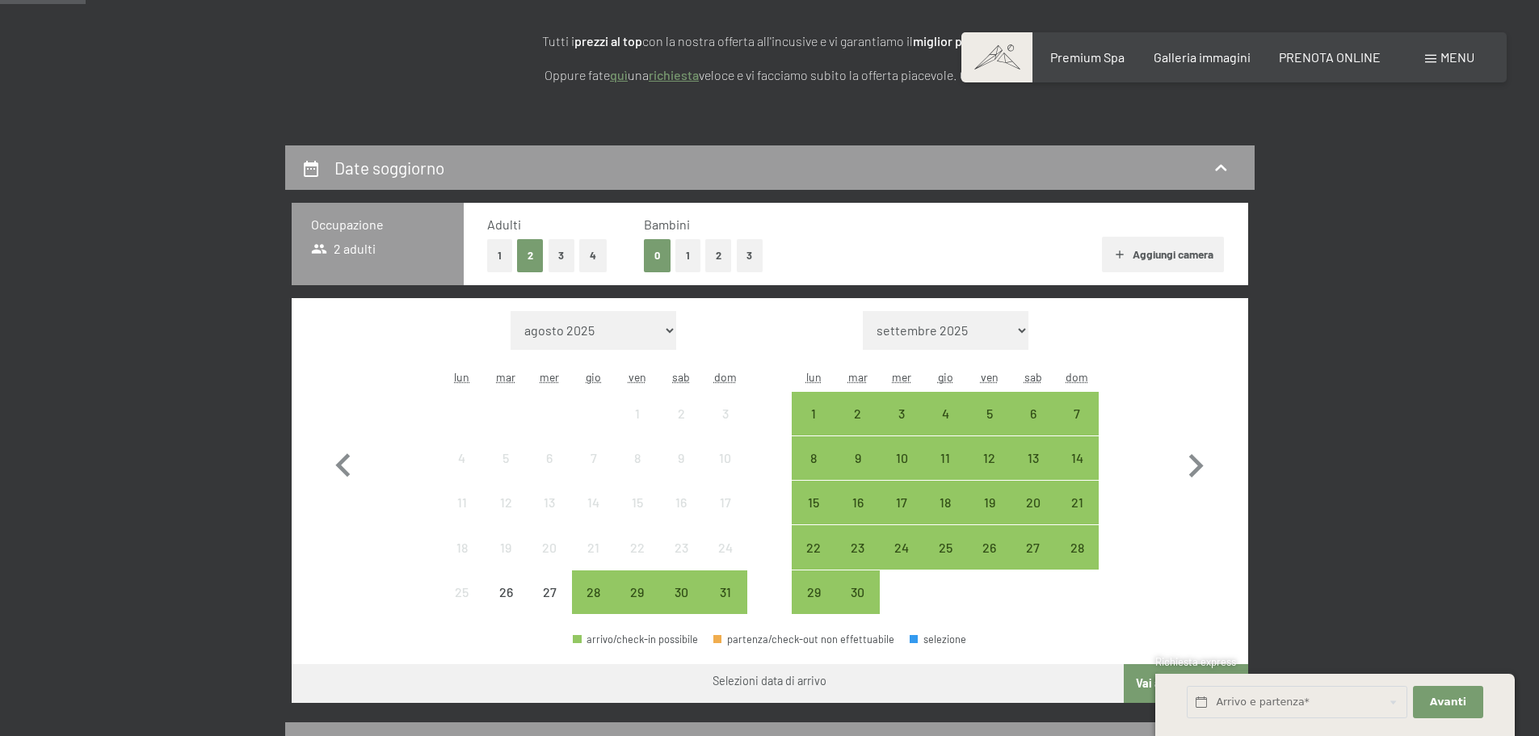
scroll to position [323, 0]
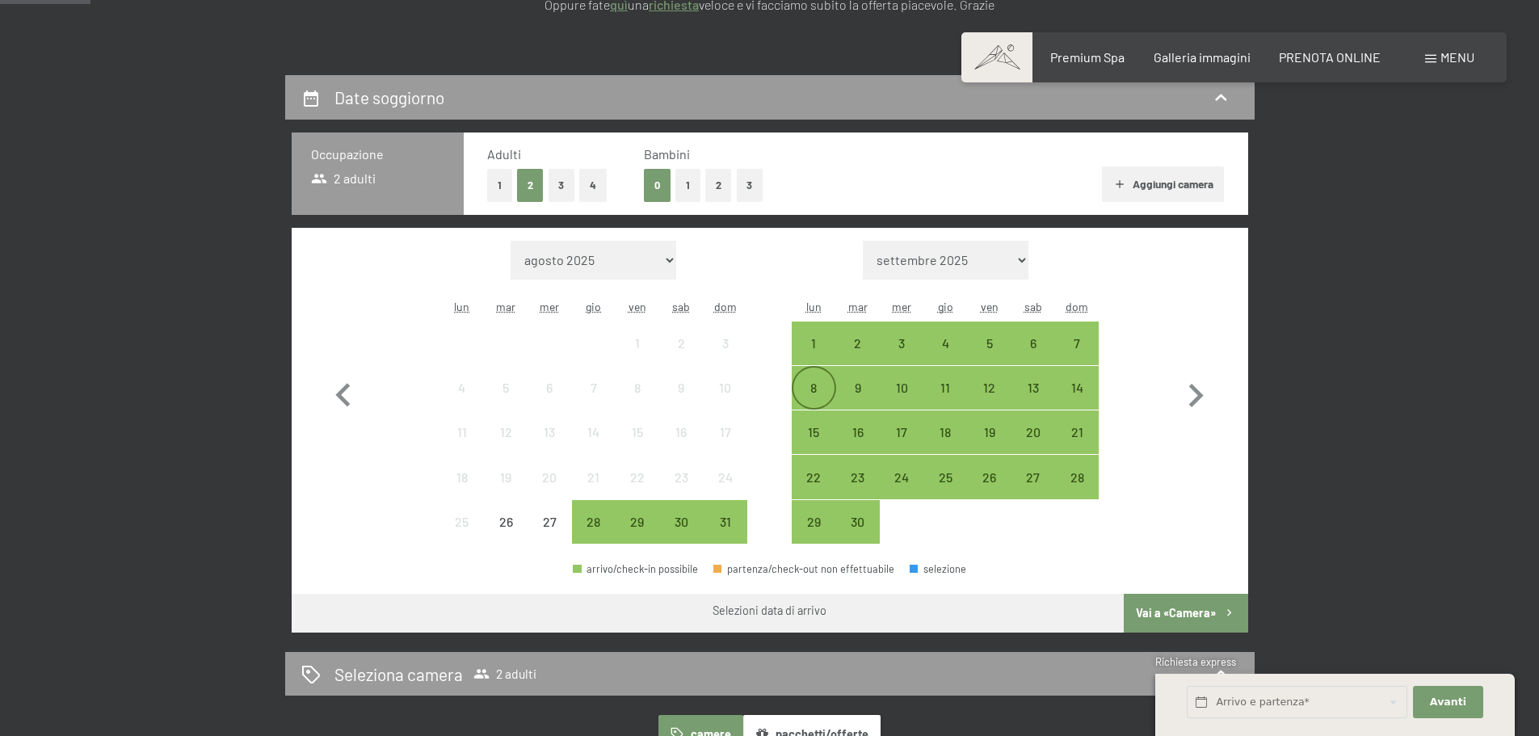
click at [818, 387] on div "8" at bounding box center [813, 401] width 40 height 40
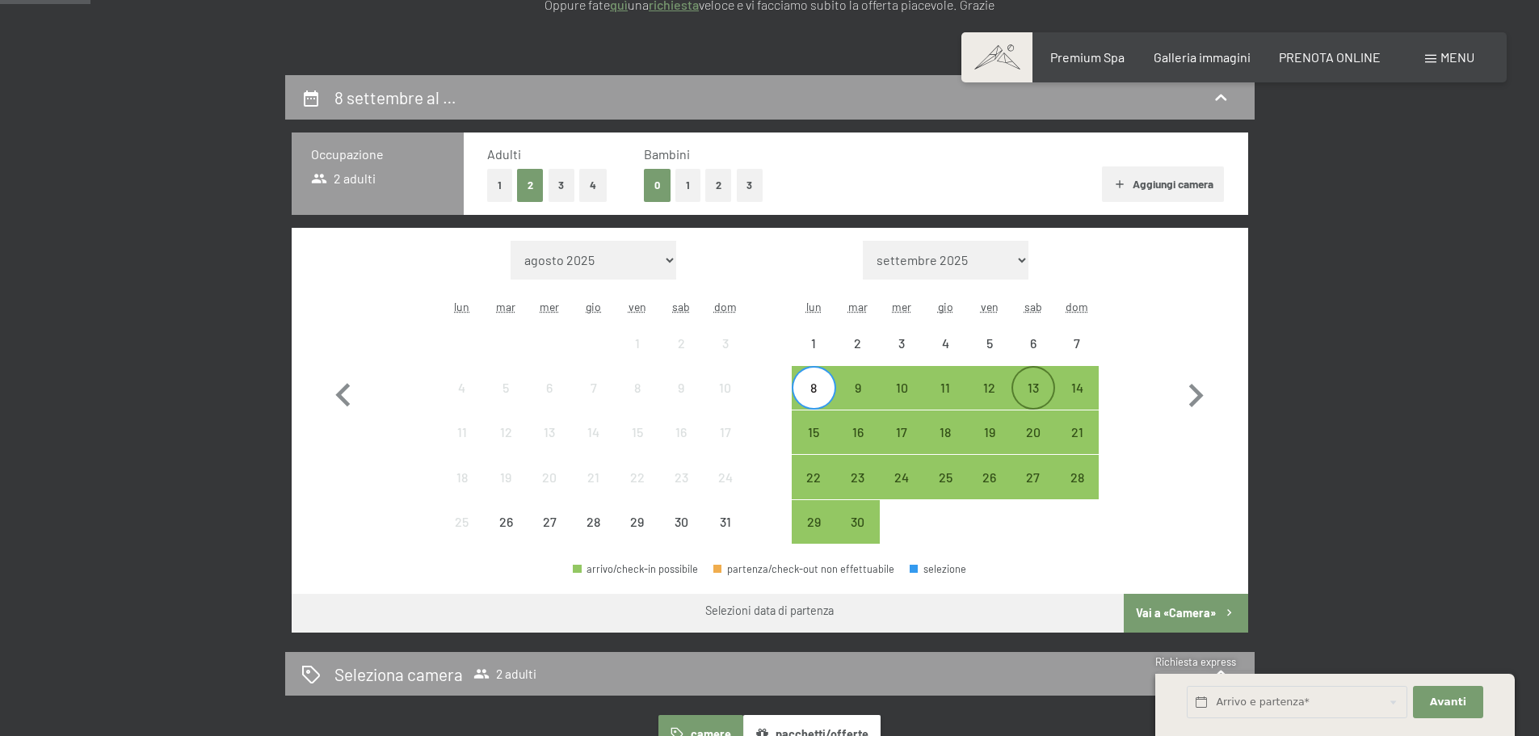
click at [1041, 398] on div "13" at bounding box center [1033, 401] width 40 height 40
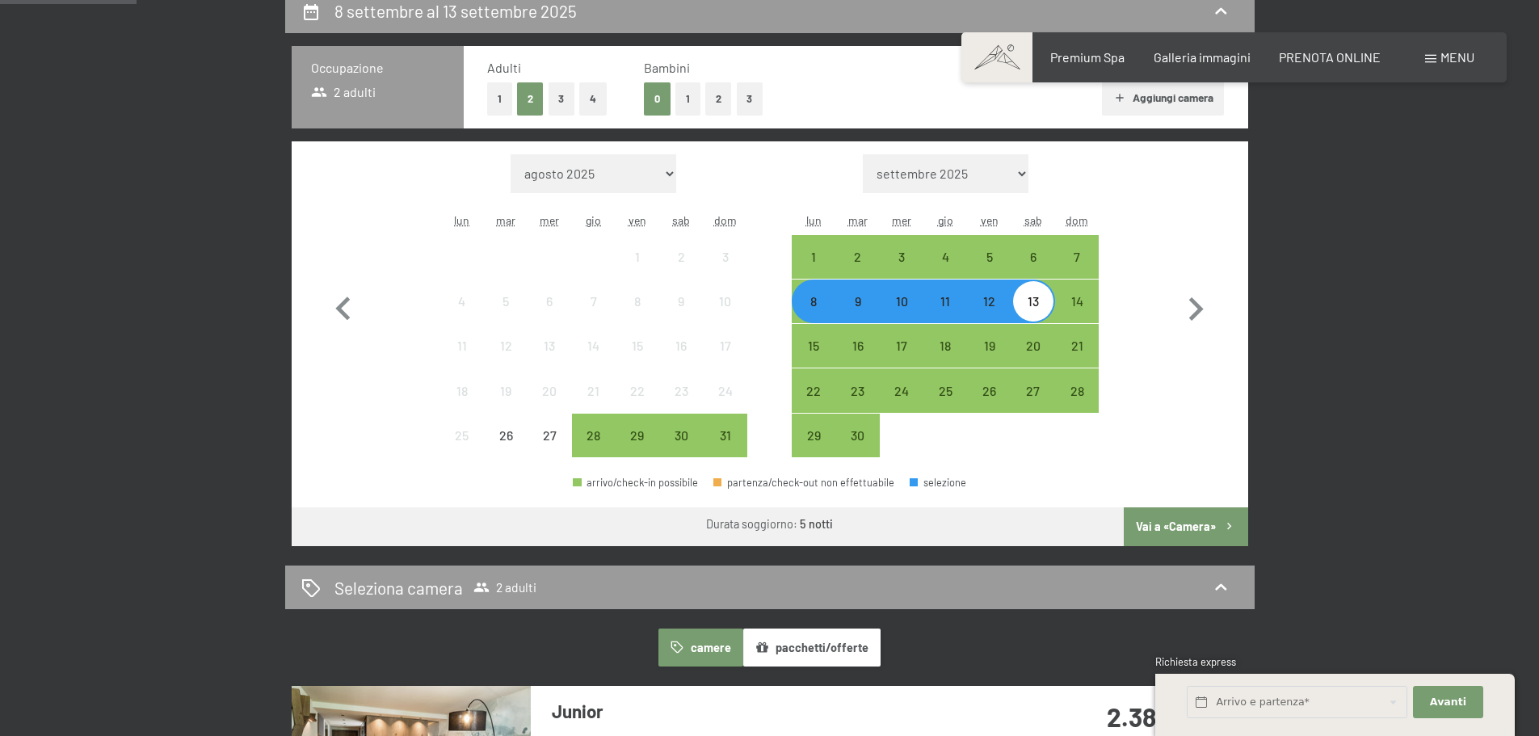
scroll to position [485, 0]
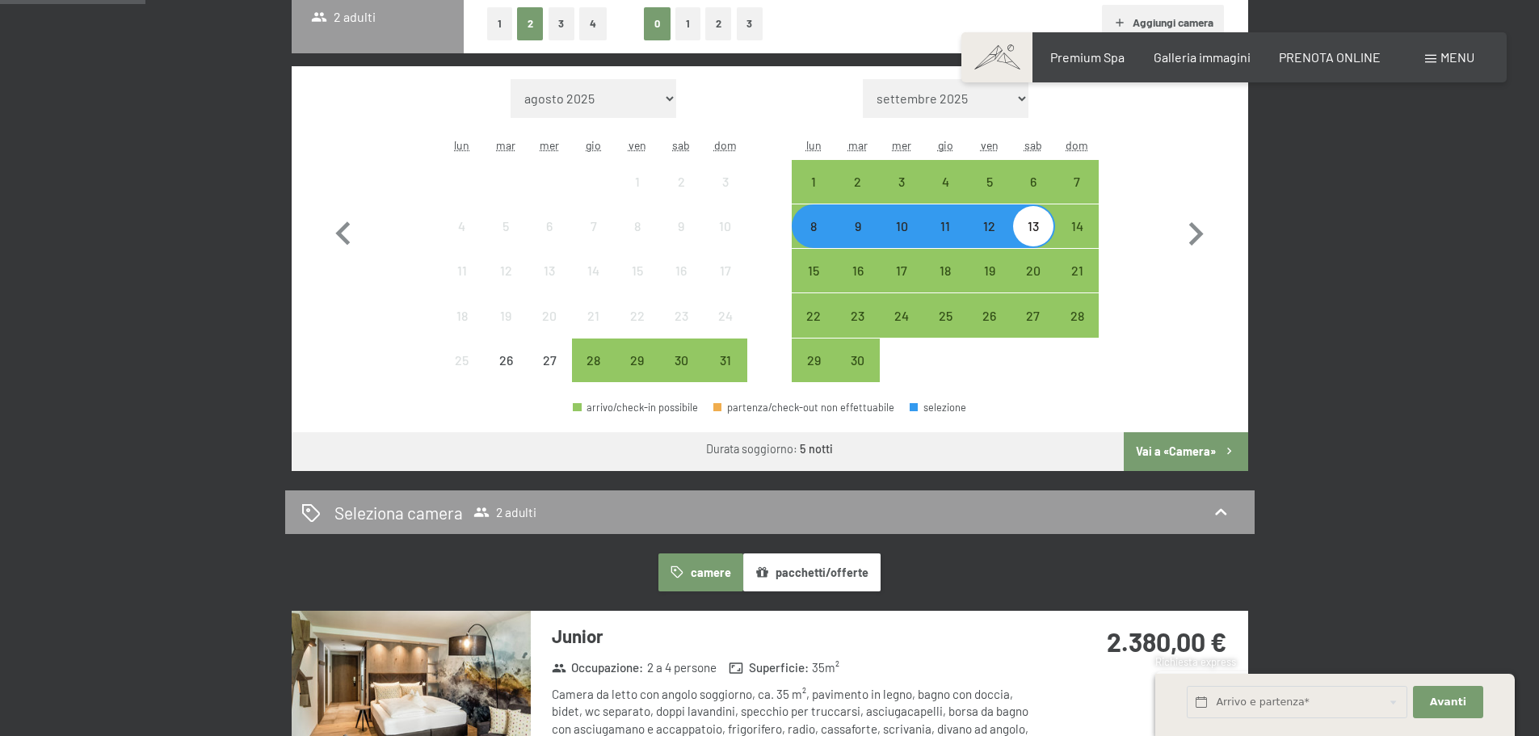
click at [1209, 448] on button "Vai a «Camera»" at bounding box center [1186, 451] width 124 height 39
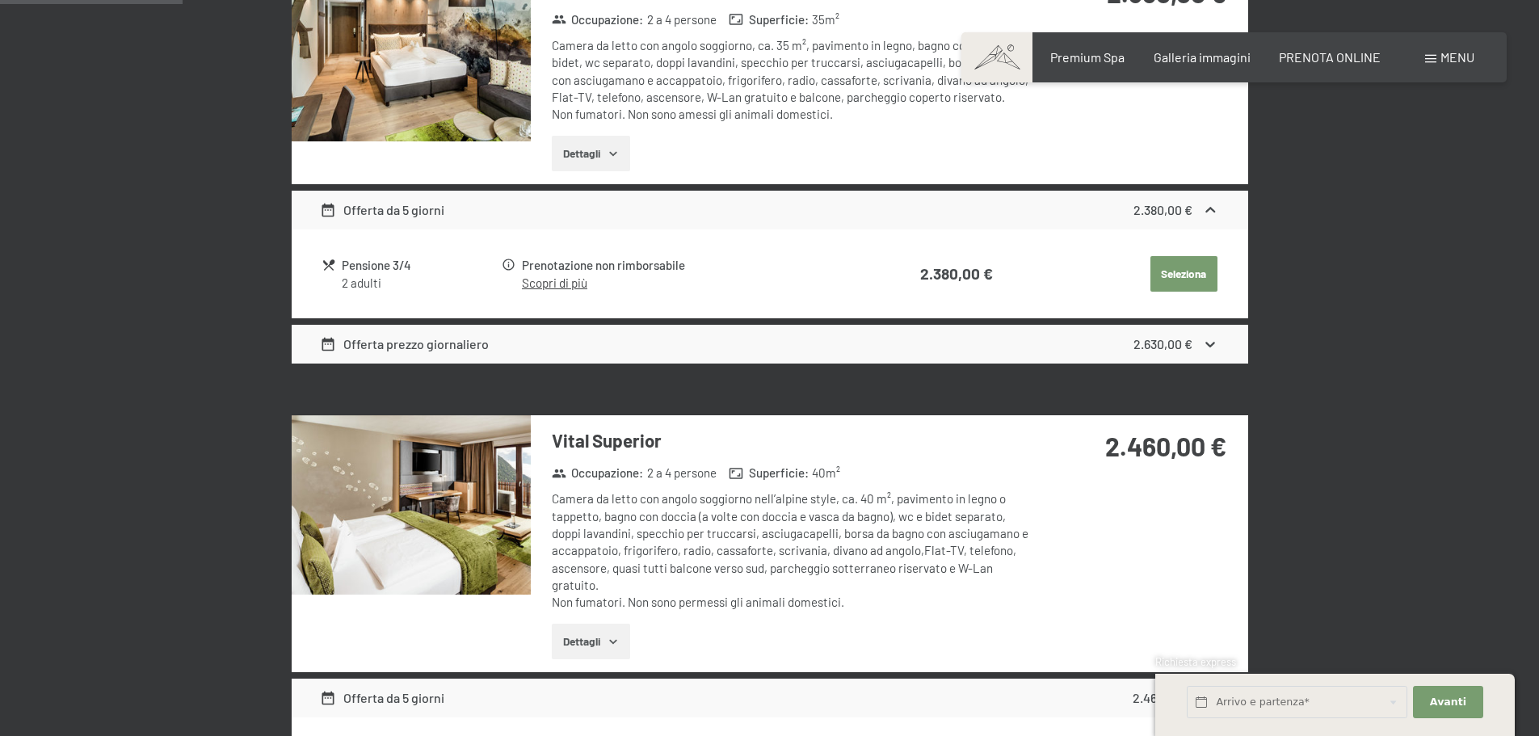
scroll to position [641, 0]
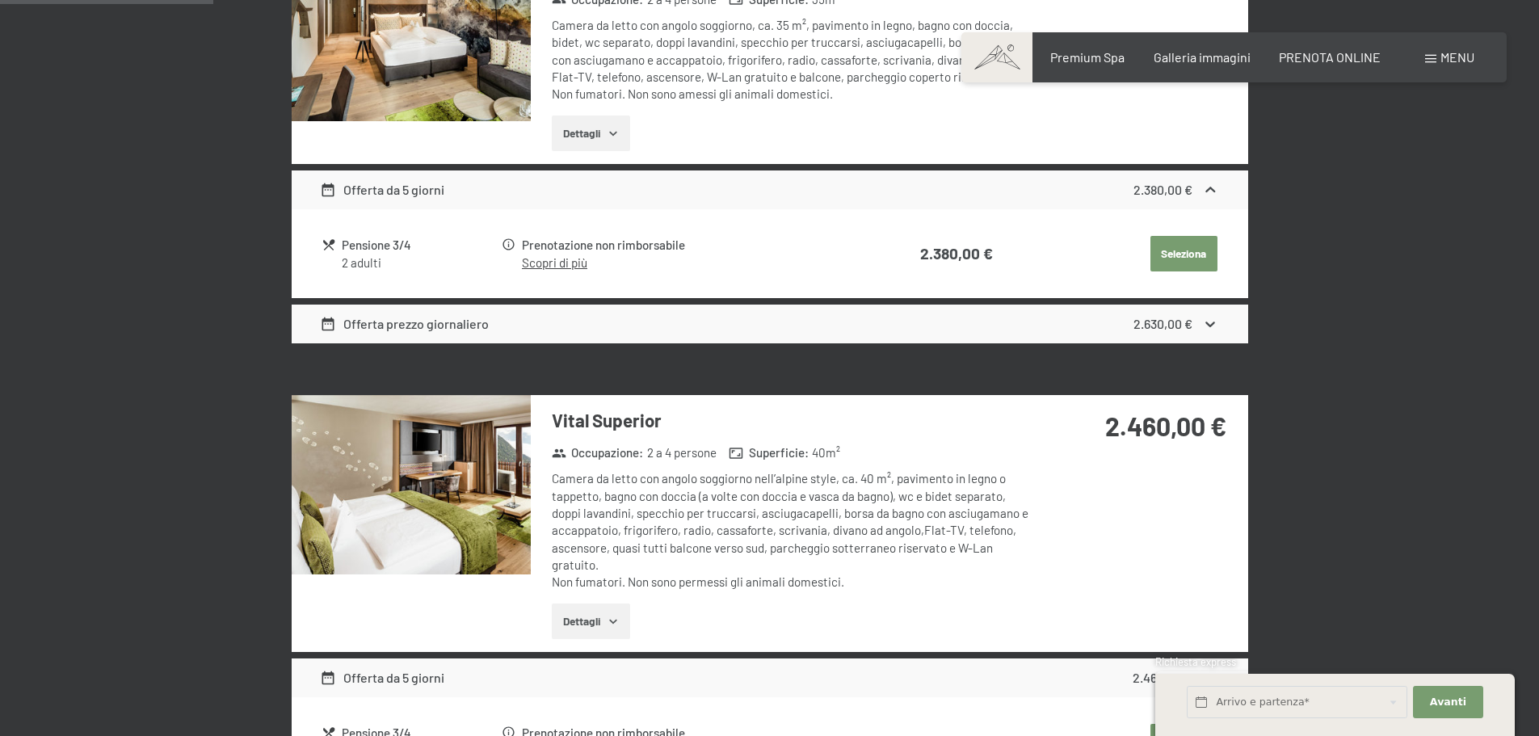
click at [818, 497] on div "Camera da letto con angolo soggiorno nell’alpine style, ca. 40 m², pavimento in…" at bounding box center [792, 530] width 481 height 120
click at [595, 625] on button "Dettagli" at bounding box center [591, 622] width 78 height 36
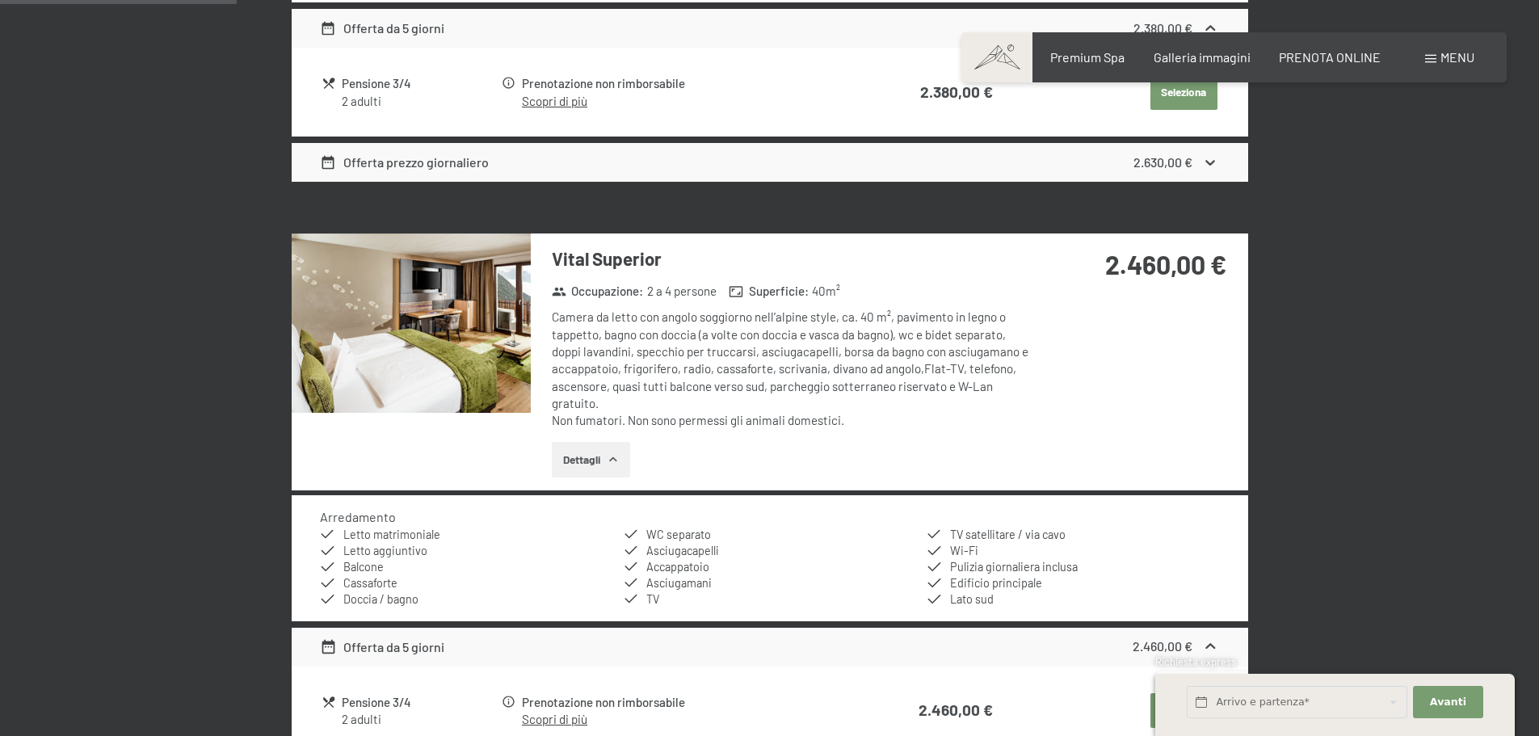
scroll to position [479, 0]
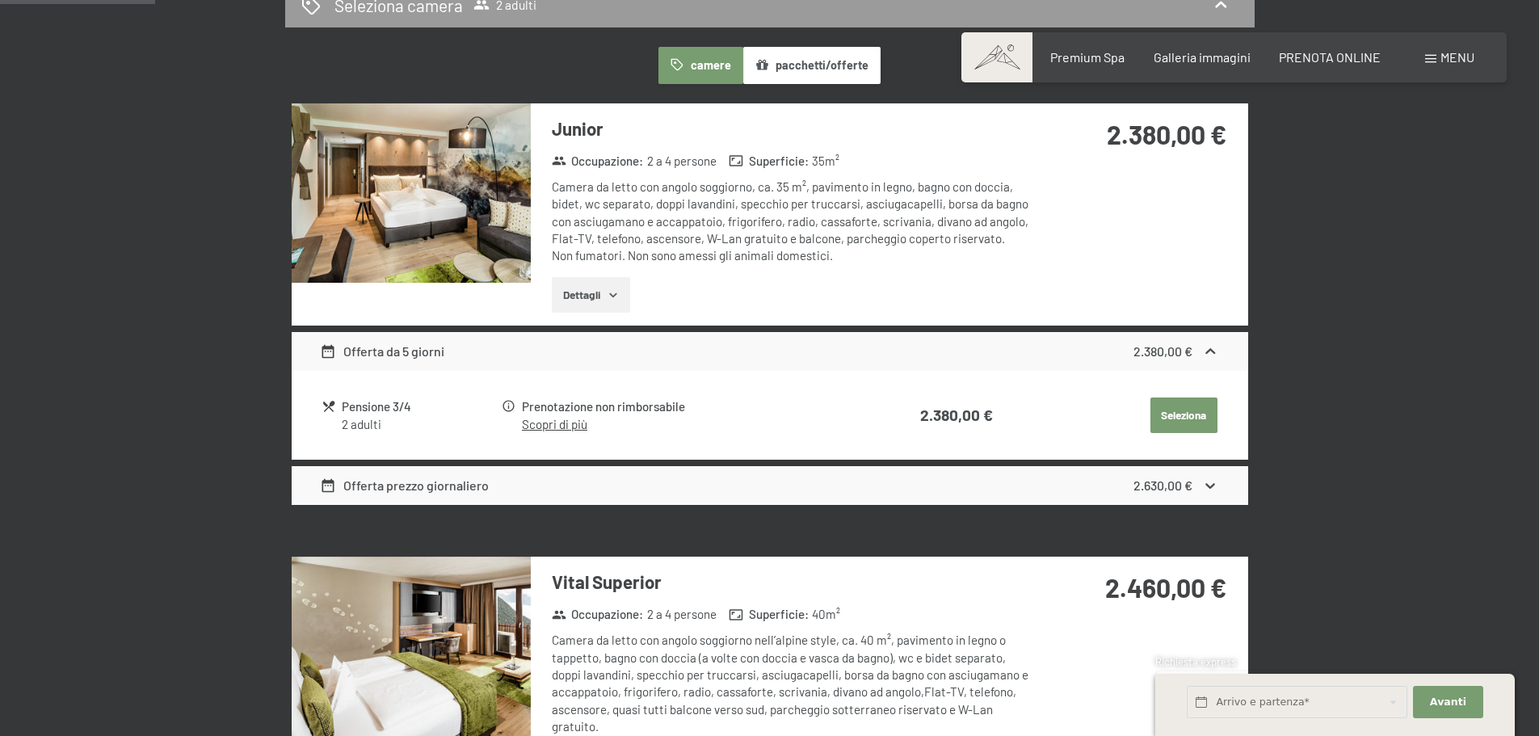
click at [493, 489] on div "Offerta prezzo giornaliero 2.630,00 €" at bounding box center [770, 485] width 957 height 39
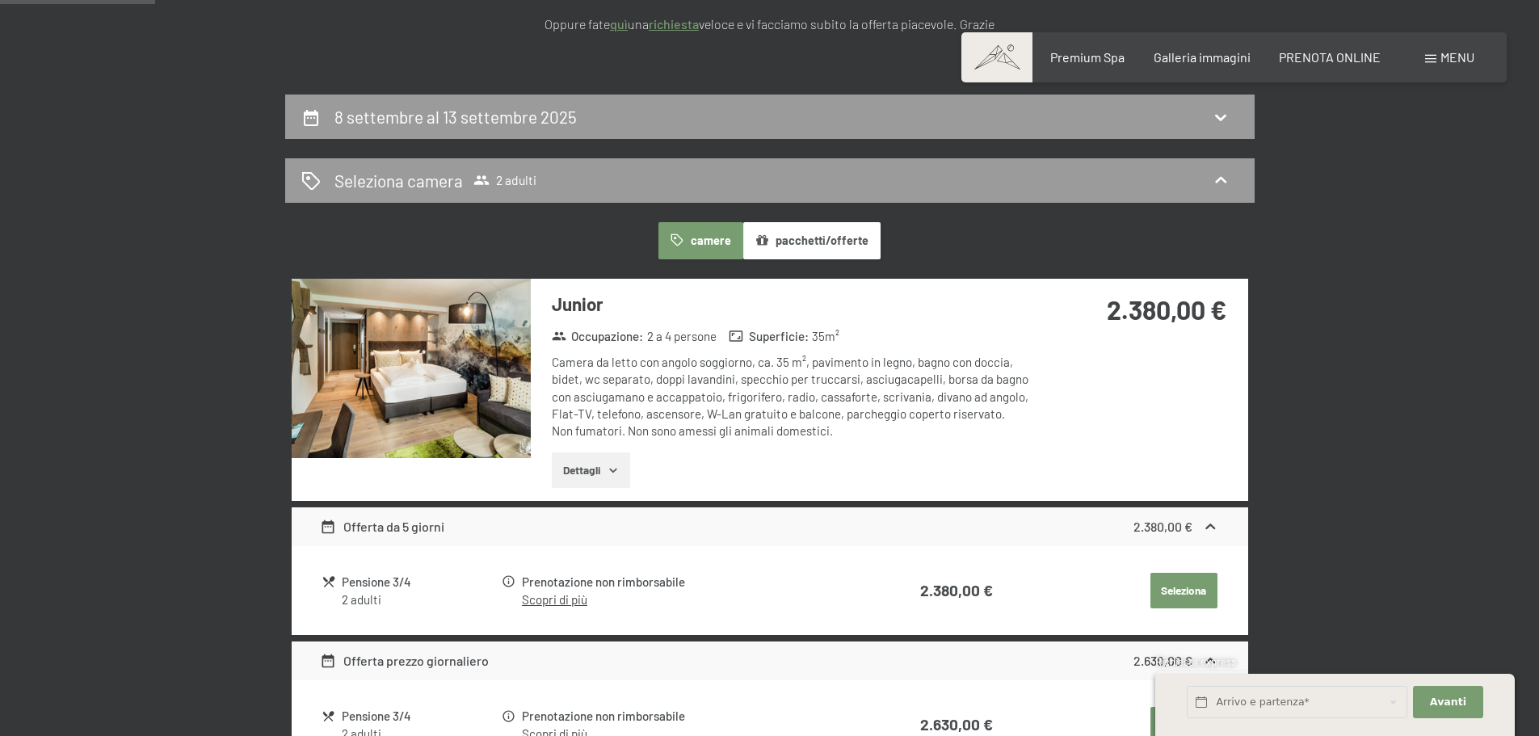
scroll to position [156, 0]
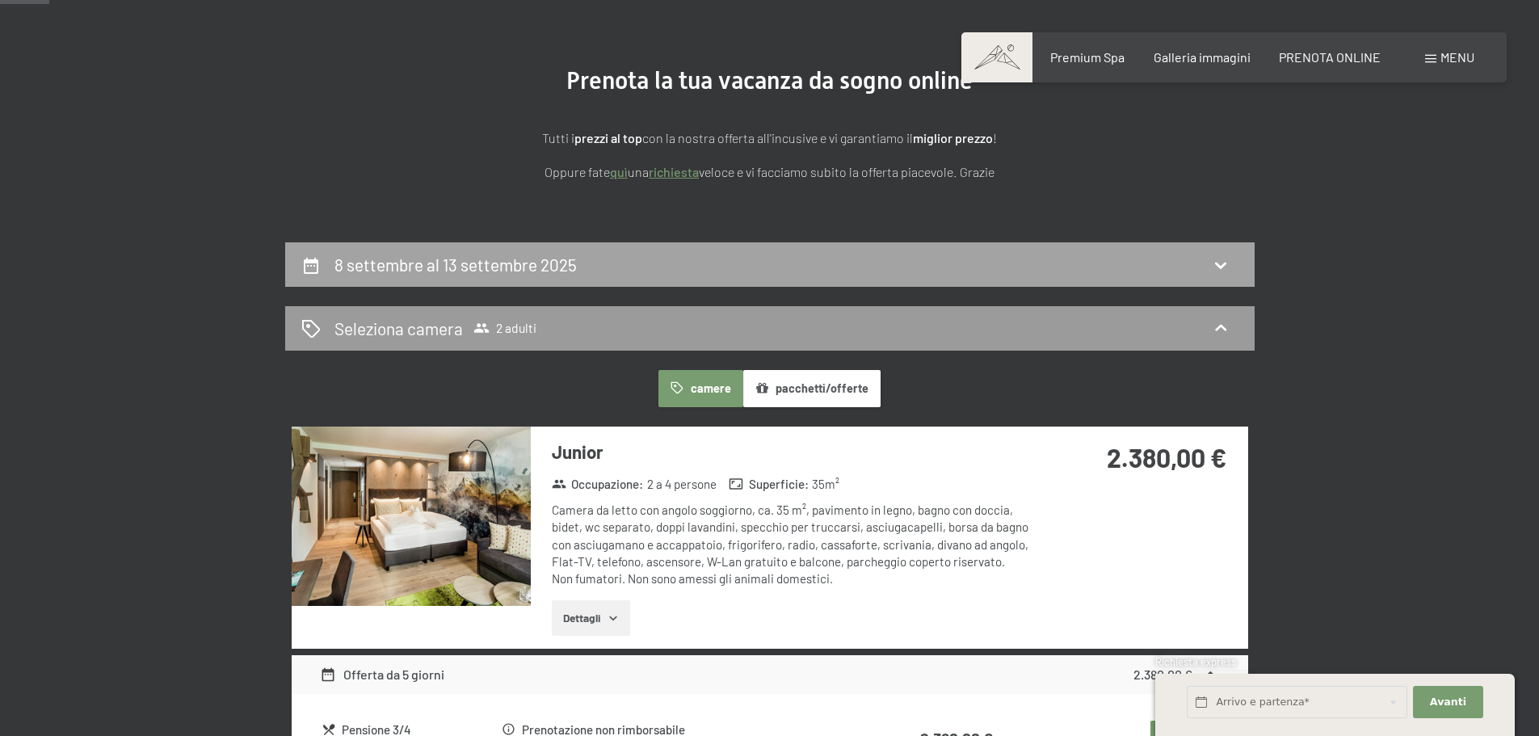
click at [1218, 268] on icon at bounding box center [1220, 264] width 19 height 19
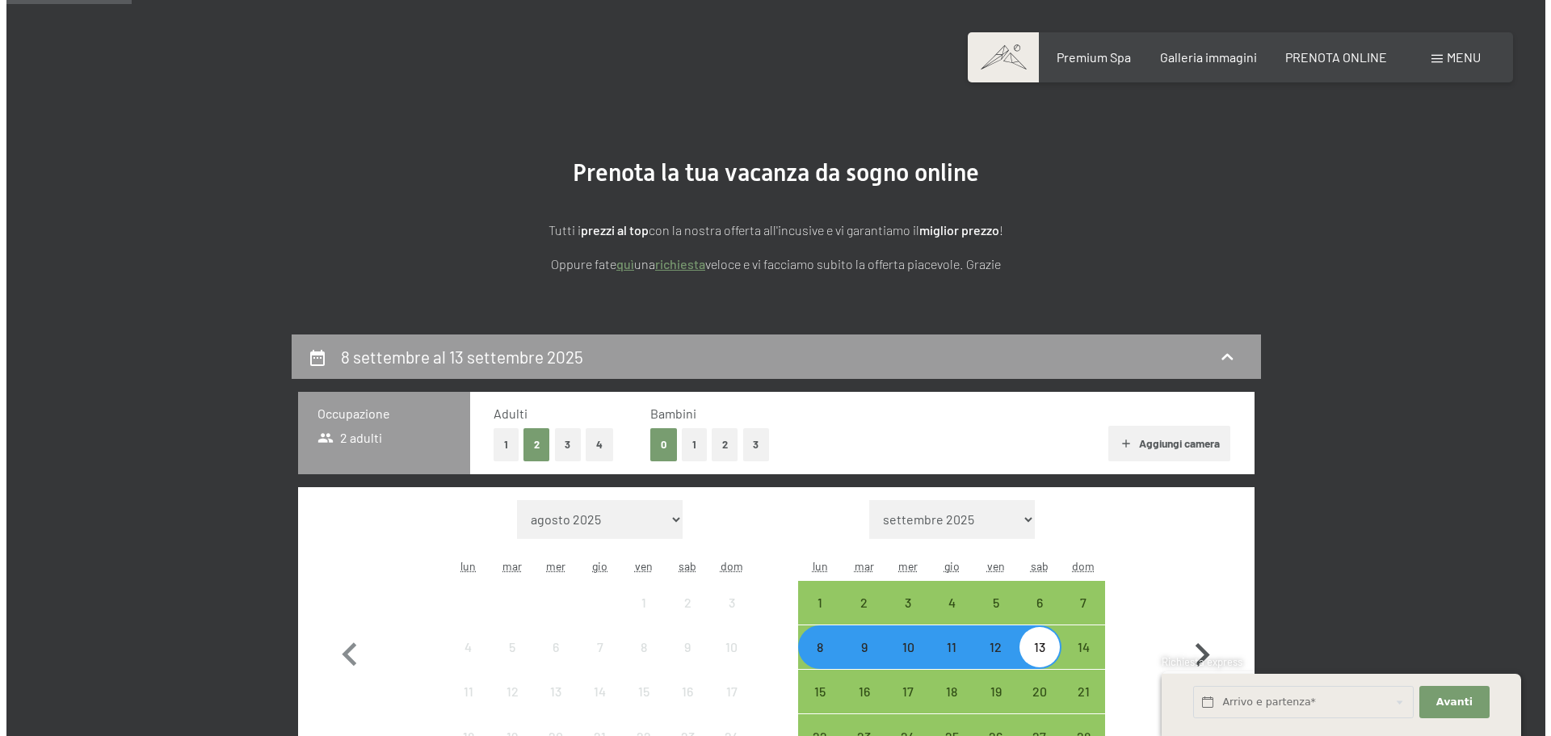
scroll to position [0, 0]
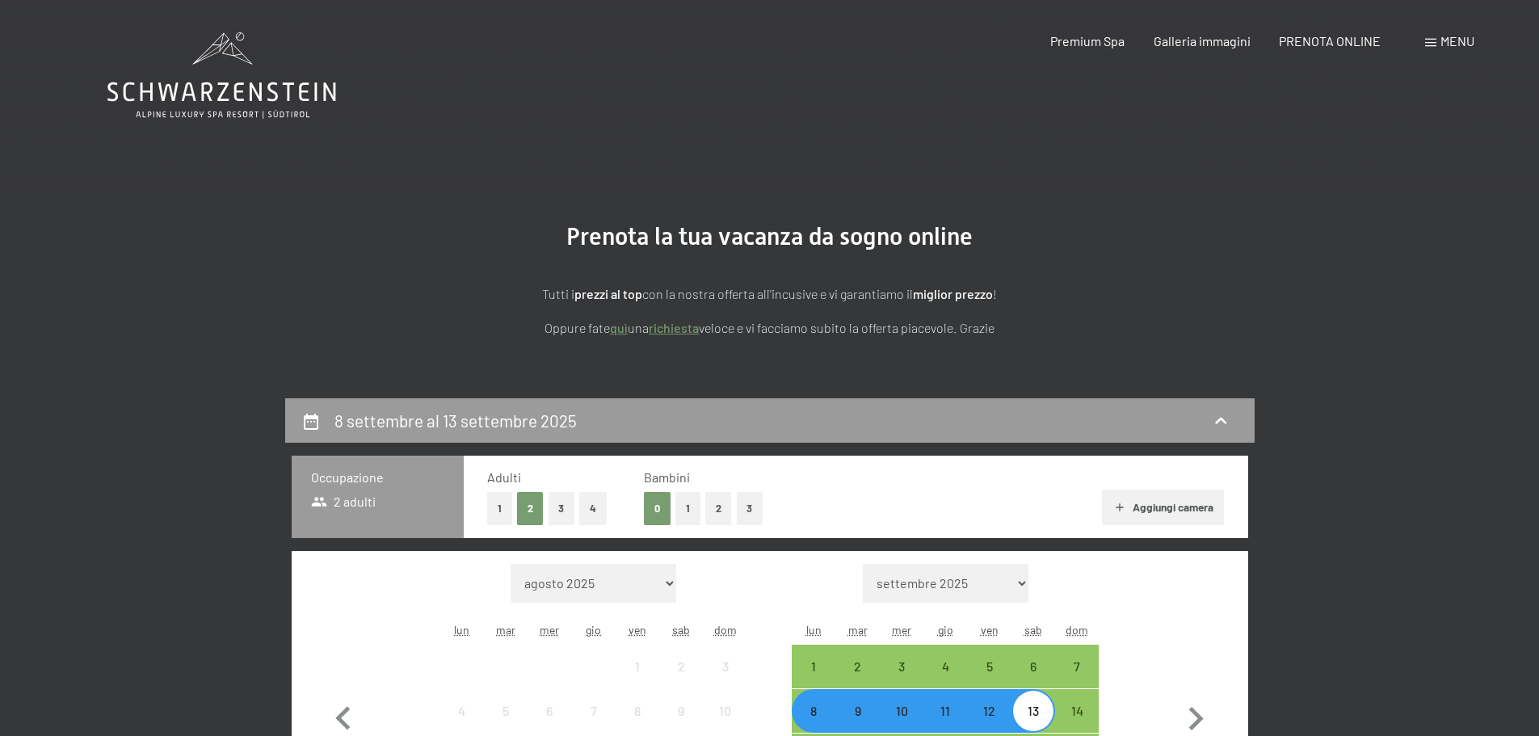
click at [1467, 41] on span "Menu" at bounding box center [1458, 40] width 34 height 15
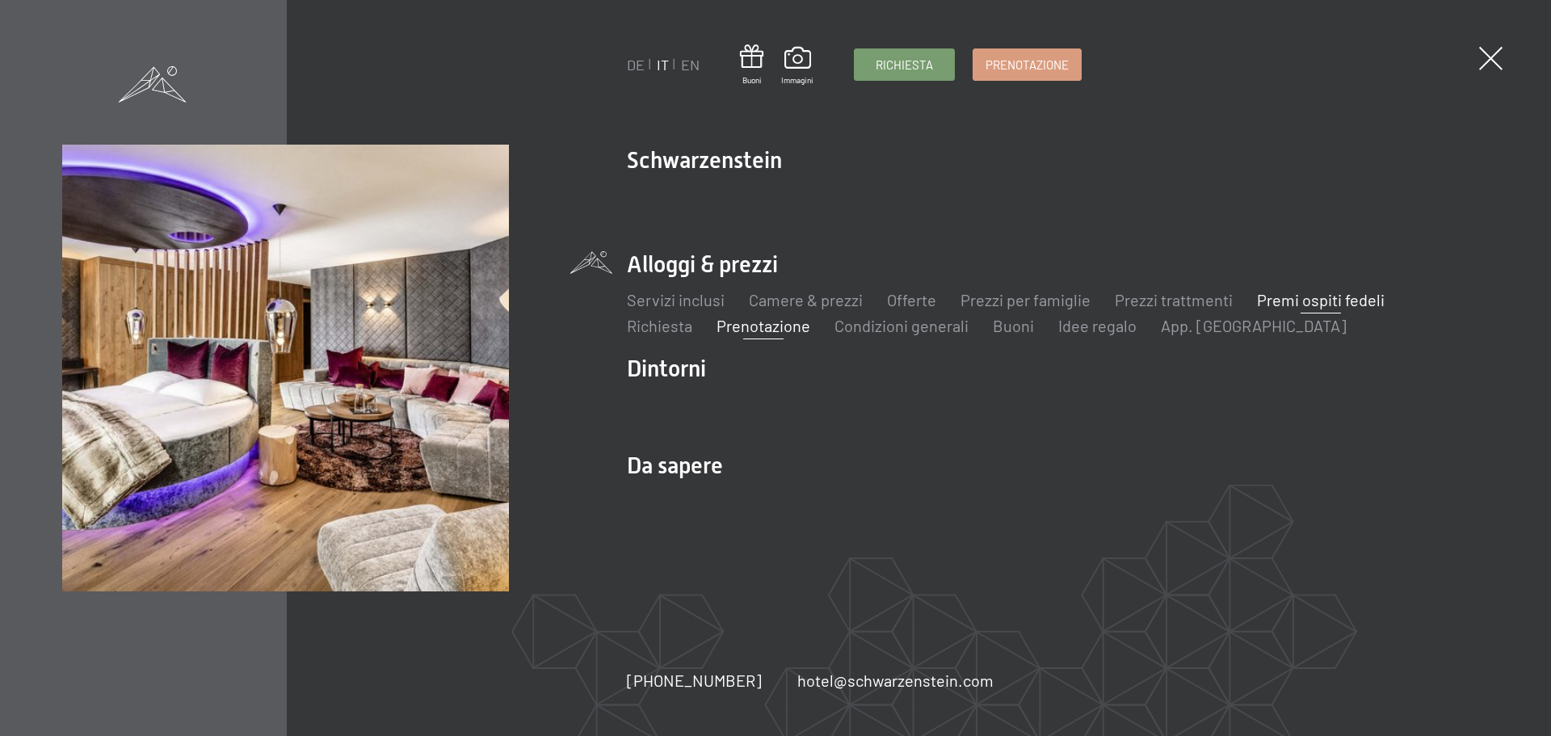
click at [1349, 293] on link "Premi ospiti fedeli" at bounding box center [1321, 299] width 128 height 19
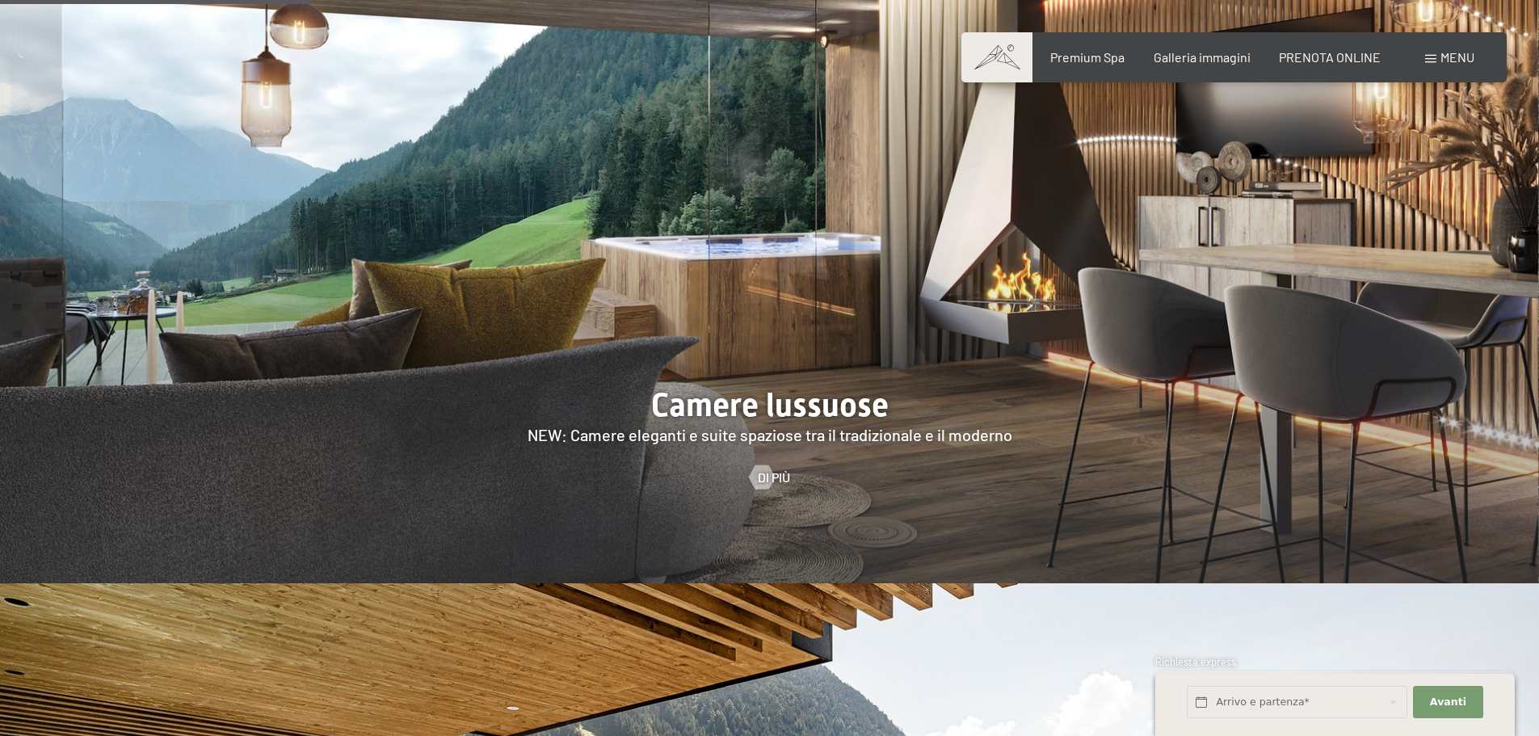
scroll to position [1858, 0]
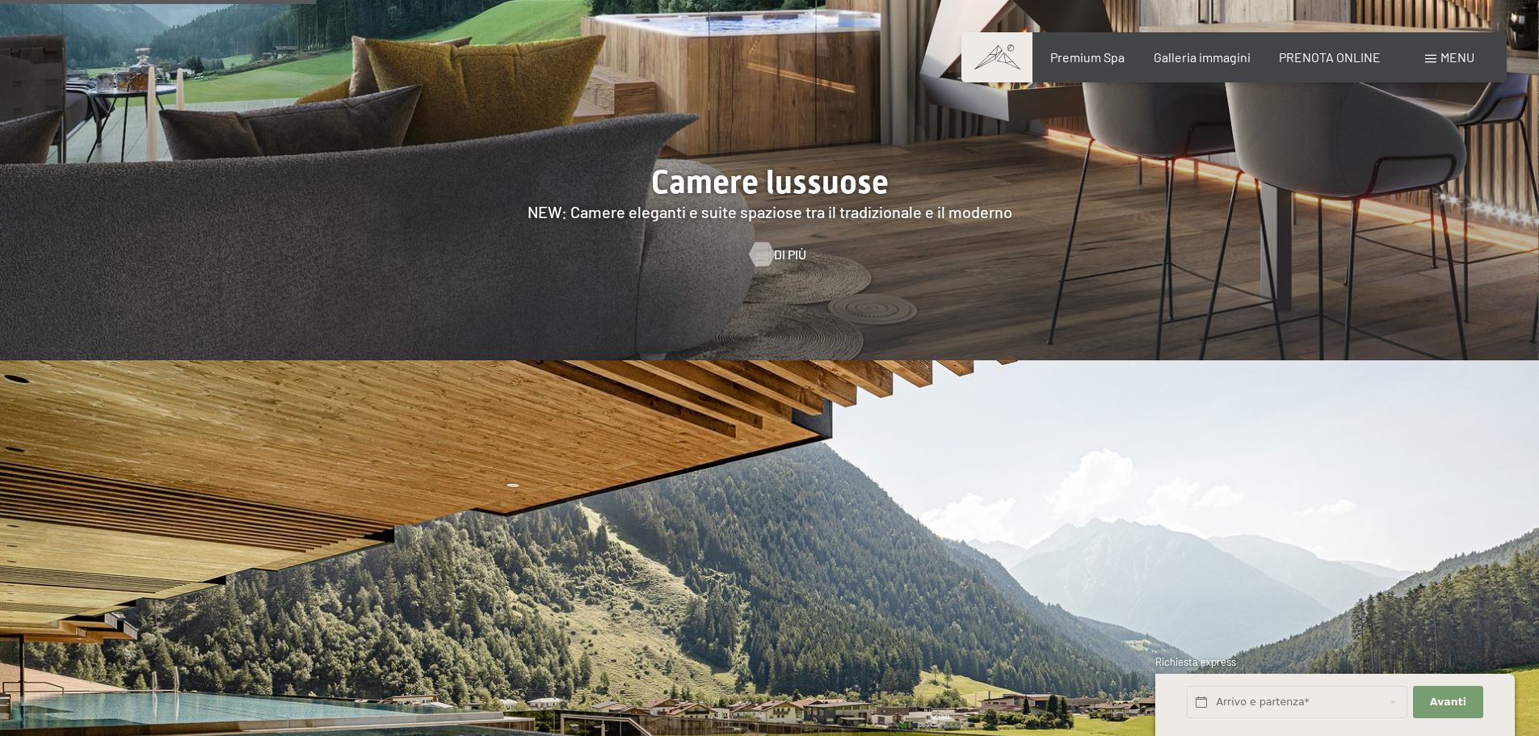
click at [786, 246] on span "Di più" at bounding box center [790, 255] width 32 height 18
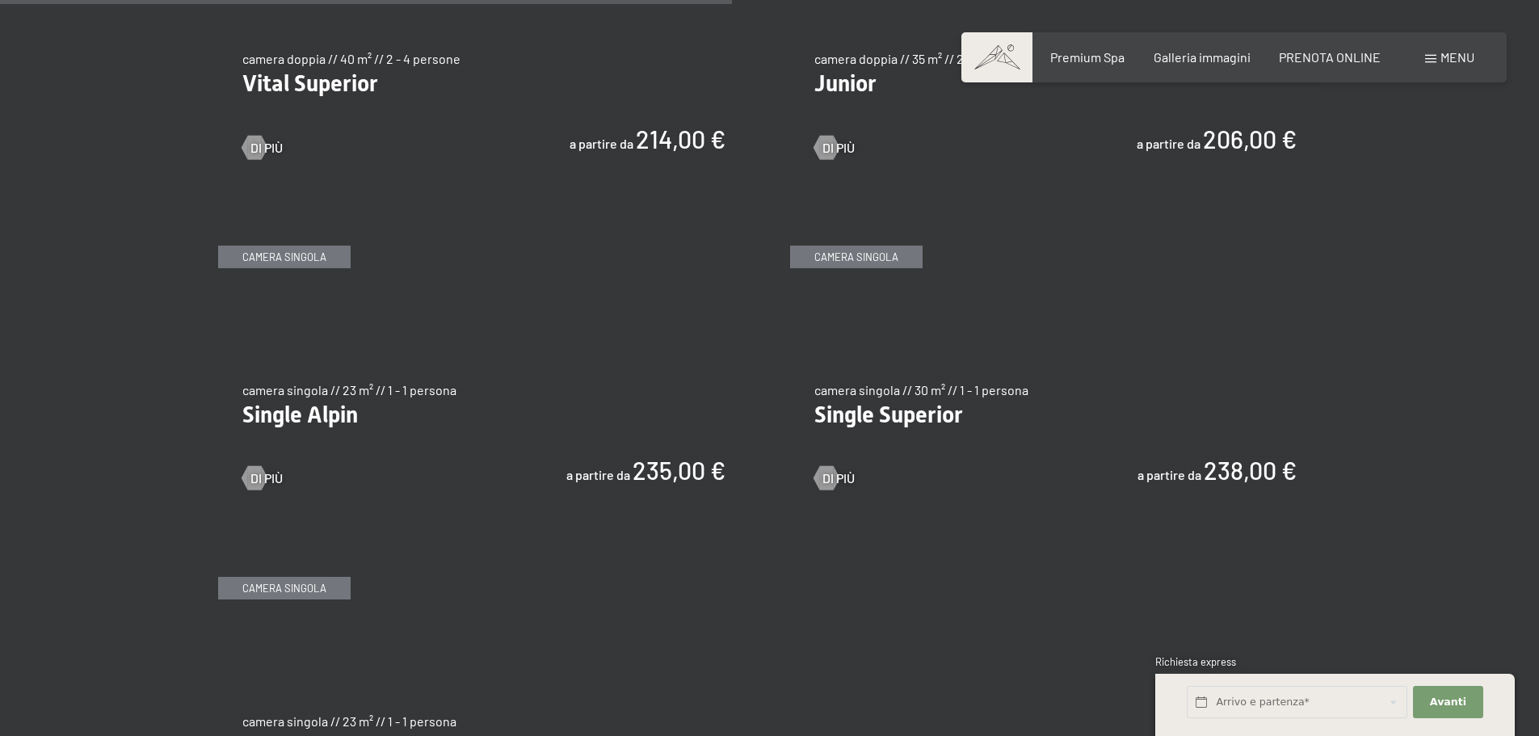
scroll to position [2343, 0]
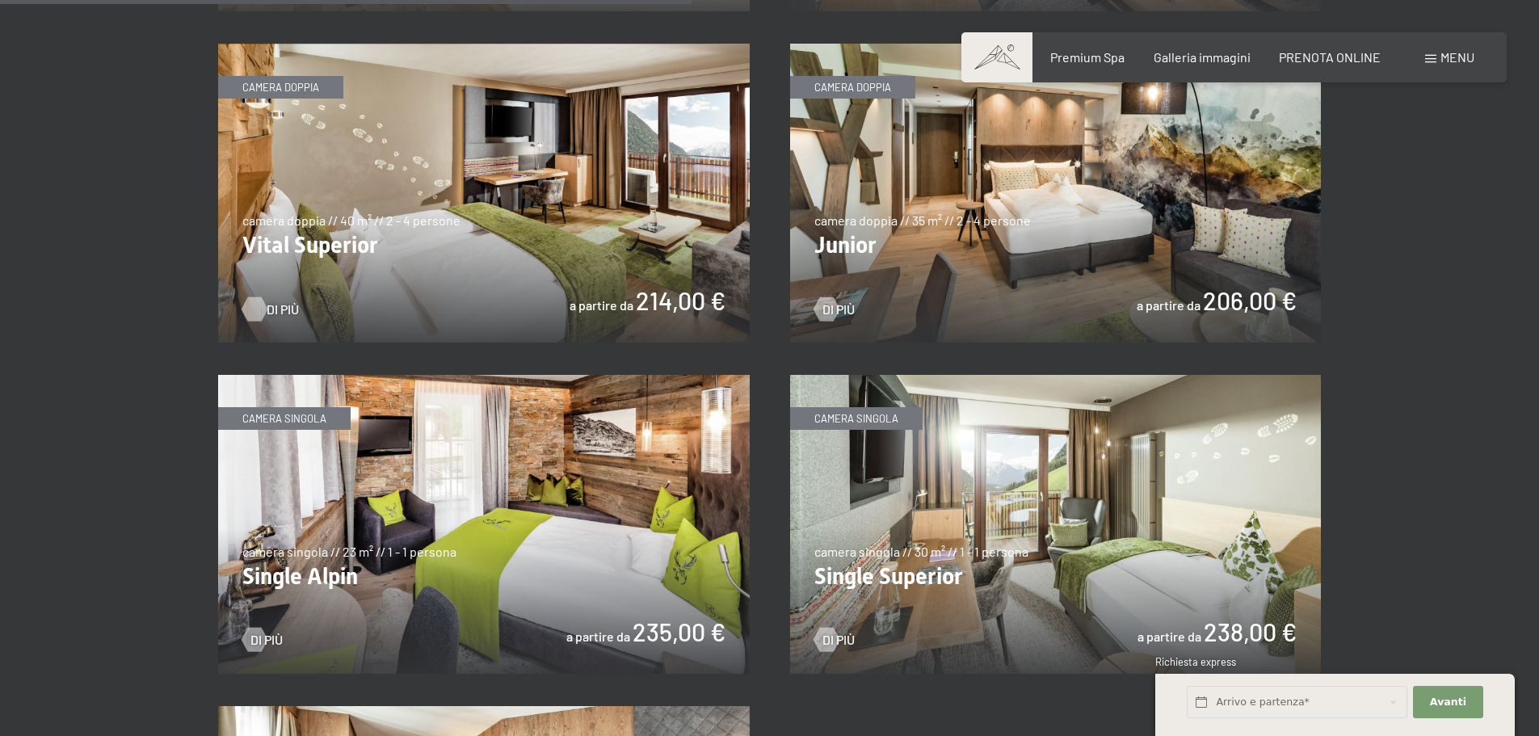
click at [270, 312] on span "Di più" at bounding box center [283, 310] width 32 height 18
